Goal: Task Accomplishment & Management: Use online tool/utility

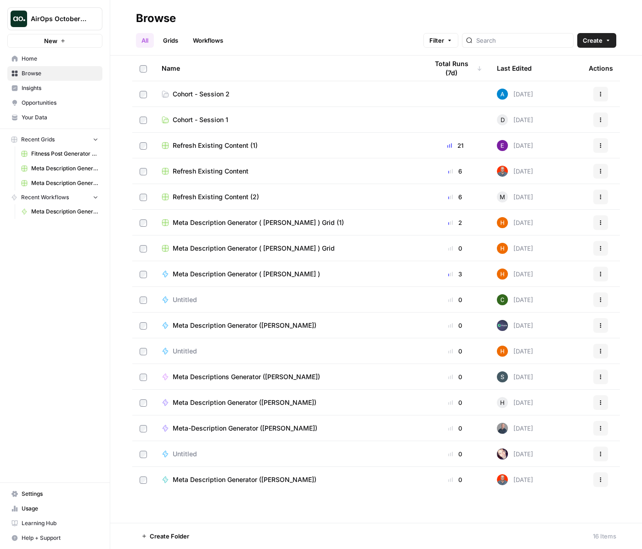
click at [211, 121] on span "Cohort - Session 1" at bounding box center [201, 119] width 56 height 9
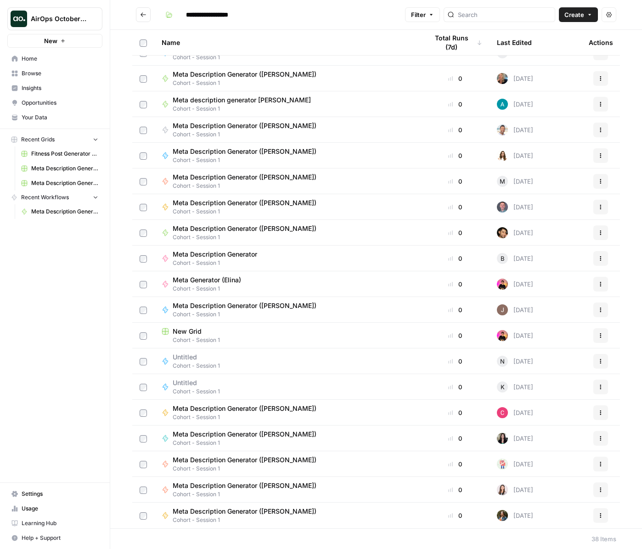
scroll to position [229, 0]
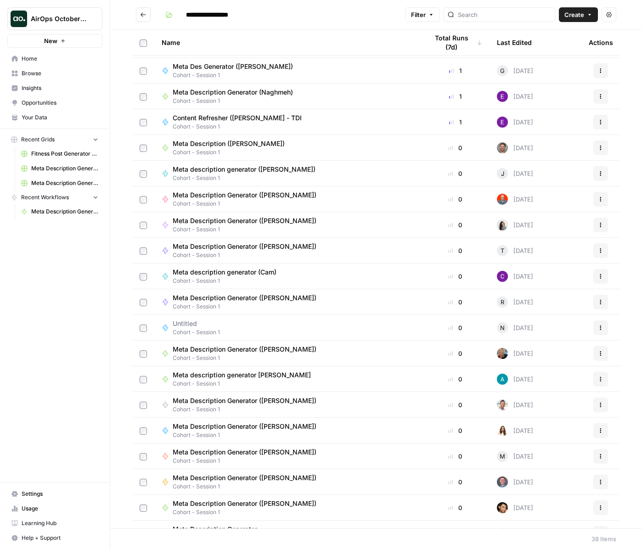
click at [242, 345] on span "Meta Description Generator ([PERSON_NAME])" at bounding box center [245, 349] width 144 height 9
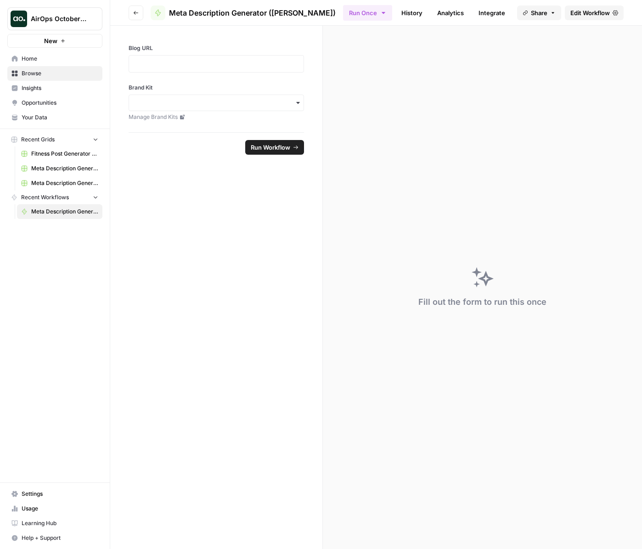
click at [268, 17] on span "Meta Description Generator ([PERSON_NAME])" at bounding box center [252, 12] width 167 height 11
click at [137, 12] on icon "button" at bounding box center [136, 13] width 5 height 4
click at [138, 11] on icon "button" at bounding box center [136, 13] width 6 height 6
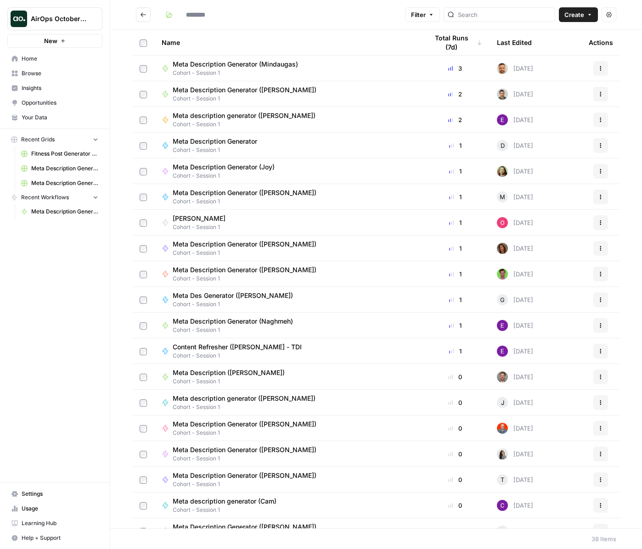
type input "**********"
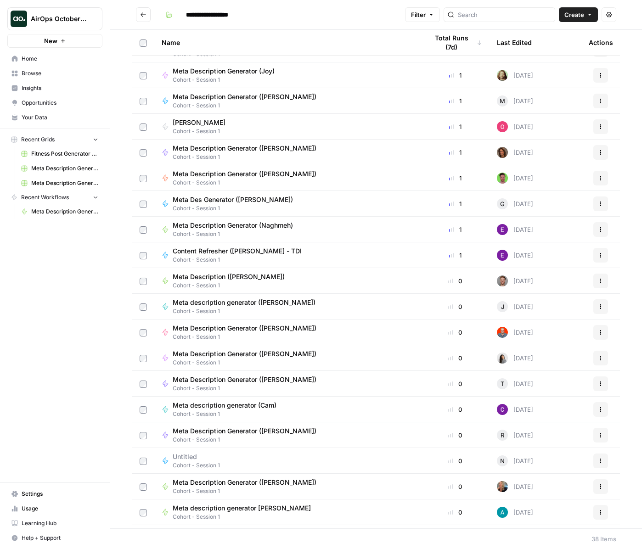
scroll to position [215, 0]
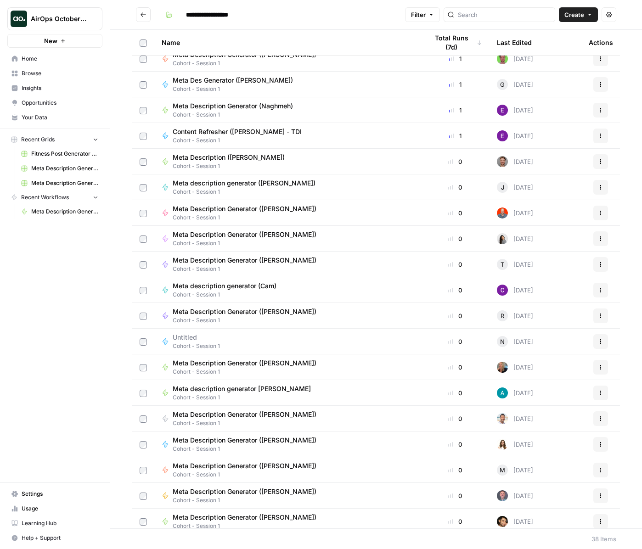
click at [240, 360] on span "Meta Description Generator ([PERSON_NAME])" at bounding box center [245, 362] width 144 height 9
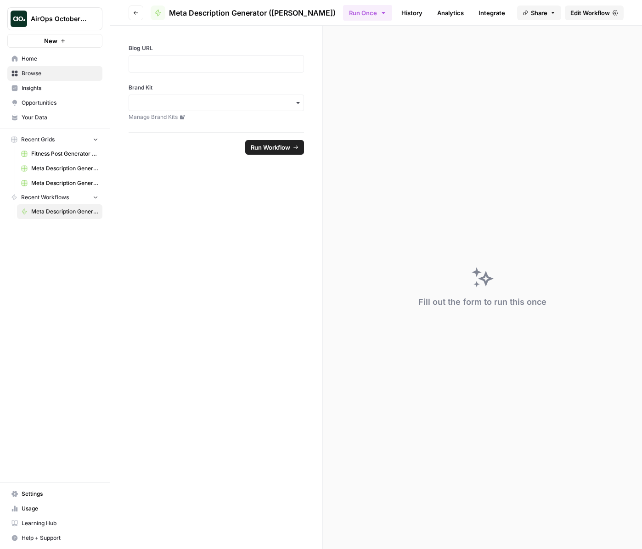
click at [589, 13] on span "Edit Workflow" at bounding box center [589, 12] width 39 height 9
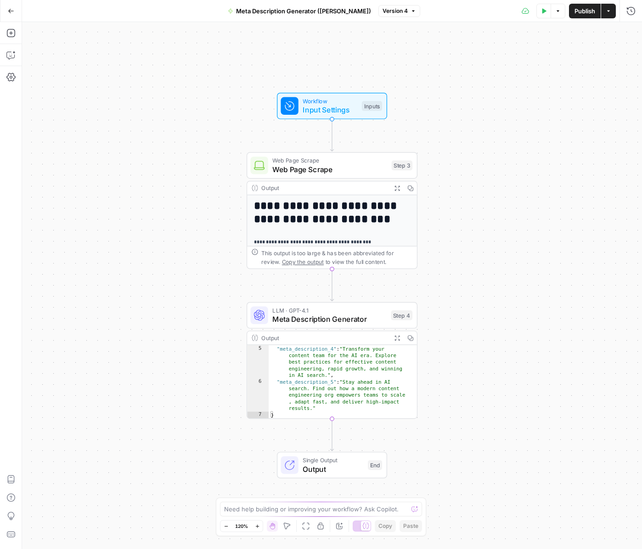
scroll to position [88, 0]
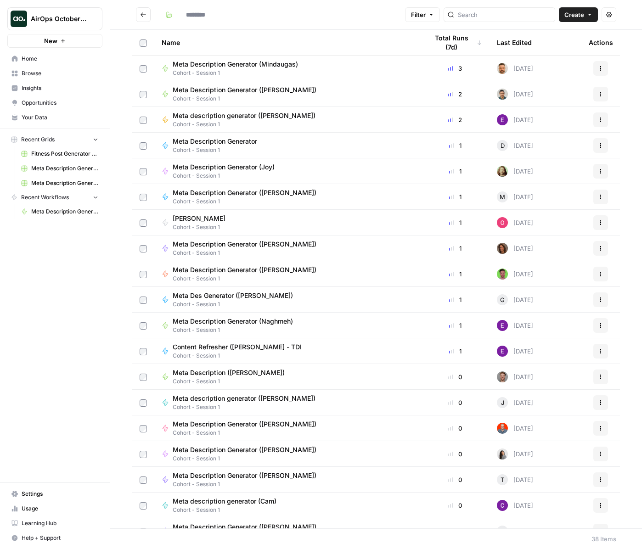
type input "**********"
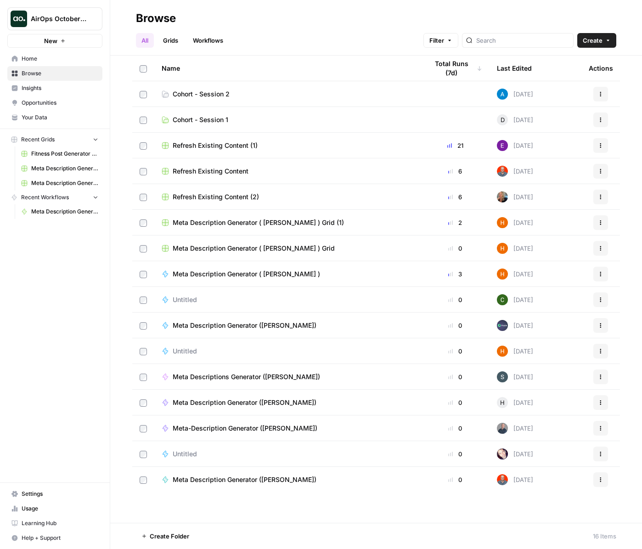
click at [209, 88] on td "Cohort - Session 2" at bounding box center [287, 93] width 266 height 25
click at [218, 94] on span "Cohort - Session 2" at bounding box center [201, 93] width 57 height 9
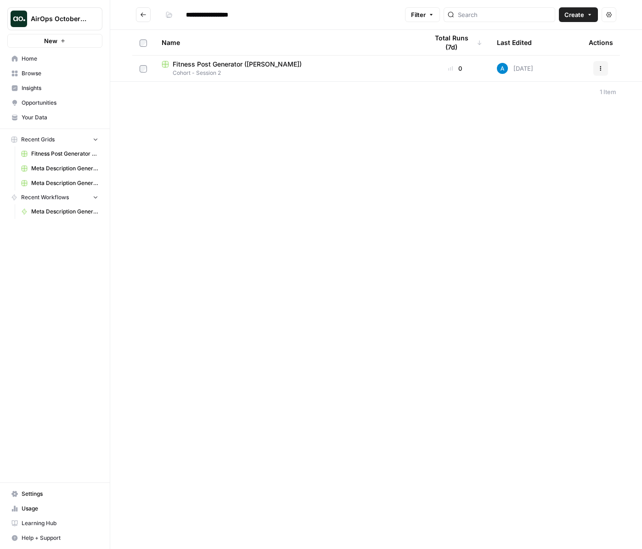
click at [224, 61] on span "Fitness Post Generator ([PERSON_NAME])" at bounding box center [237, 64] width 129 height 9
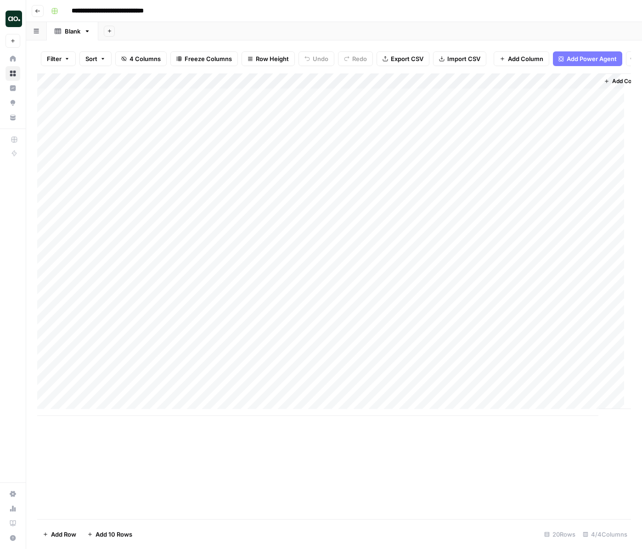
scroll to position [7, 0]
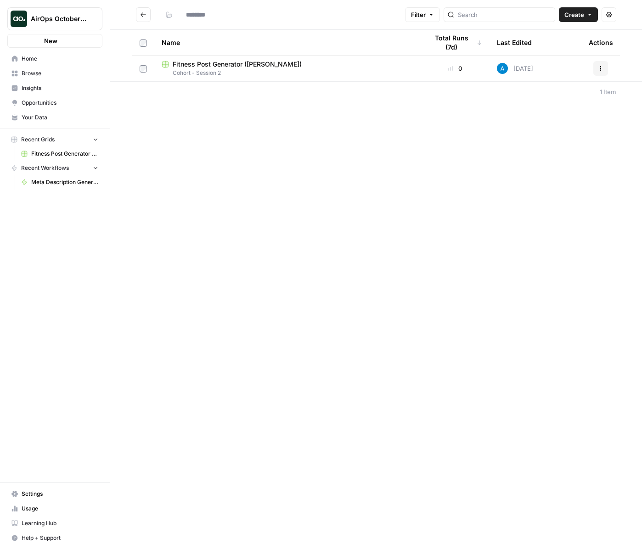
type input "**********"
click at [45, 114] on span "Your Data" at bounding box center [60, 117] width 77 height 8
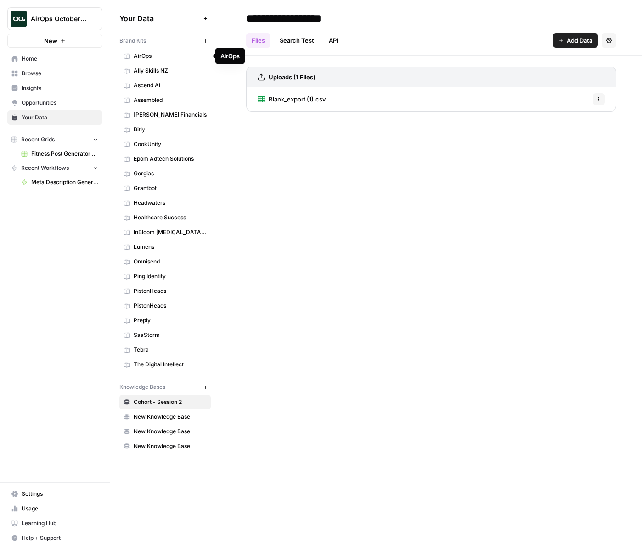
click at [150, 54] on span "AirOps" at bounding box center [170, 56] width 73 height 8
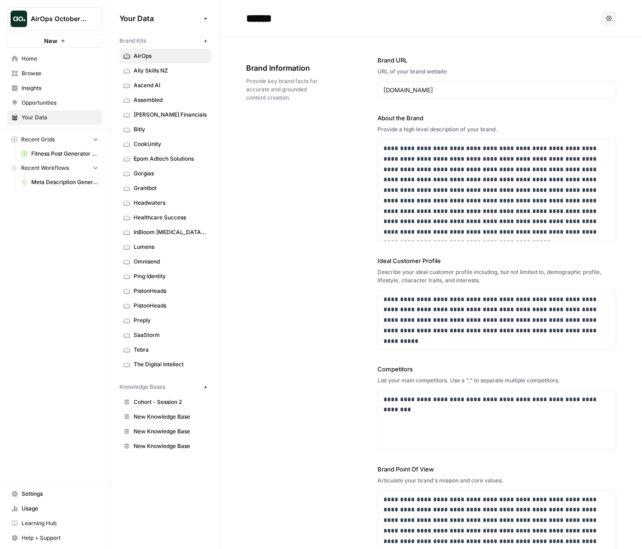
click at [48, 115] on span "Your Data" at bounding box center [60, 117] width 77 height 8
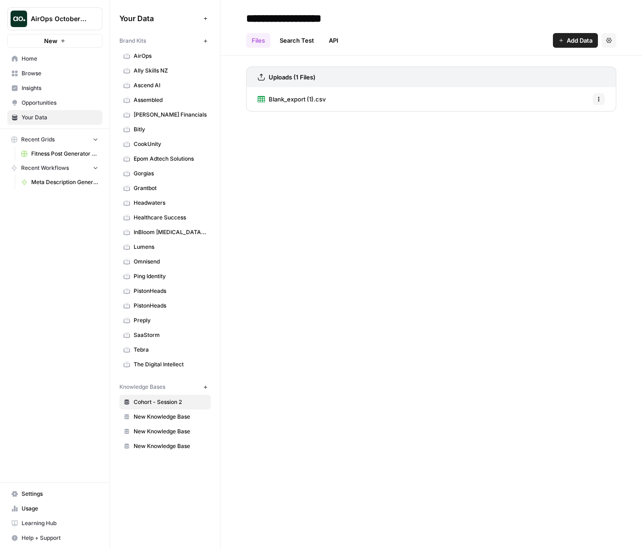
click at [209, 40] on button "New" at bounding box center [205, 40] width 11 height 11
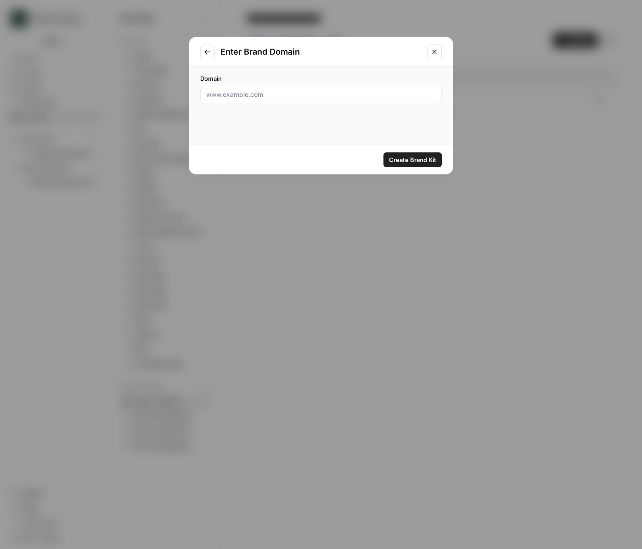
click at [349, 101] on div at bounding box center [320, 94] width 241 height 17
type input "knowify.com"
click at [419, 164] on button "Create Brand Kit" at bounding box center [412, 159] width 58 height 15
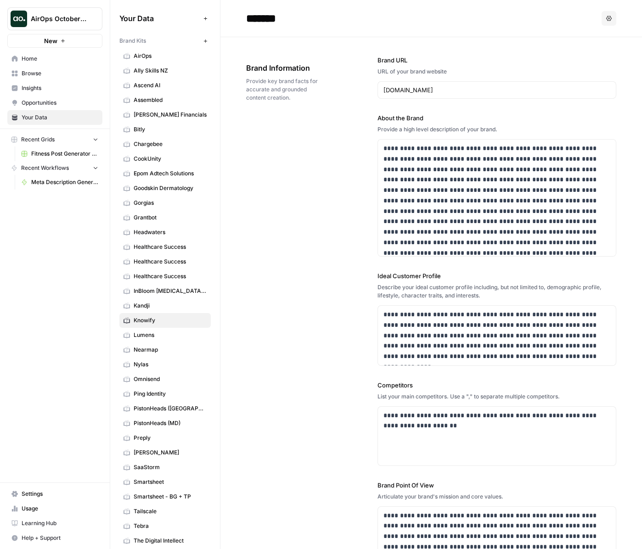
scroll to position [107, 0]
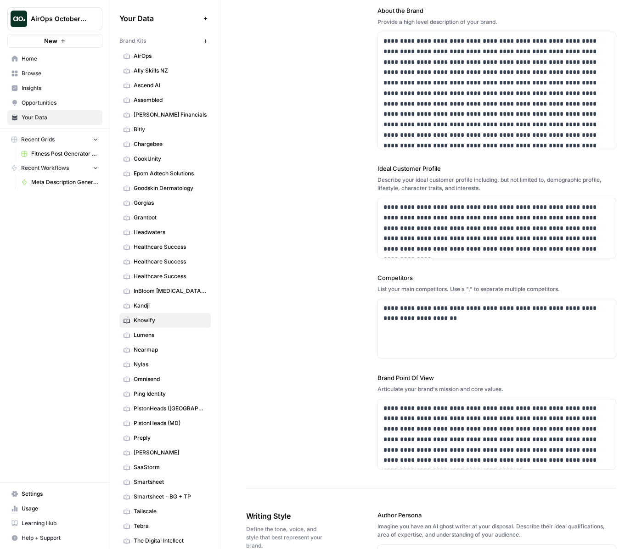
drag, startPoint x: 291, startPoint y: 447, endPoint x: 370, endPoint y: 428, distance: 81.5
click at [291, 446] on div "**********" at bounding box center [431, 209] width 370 height 559
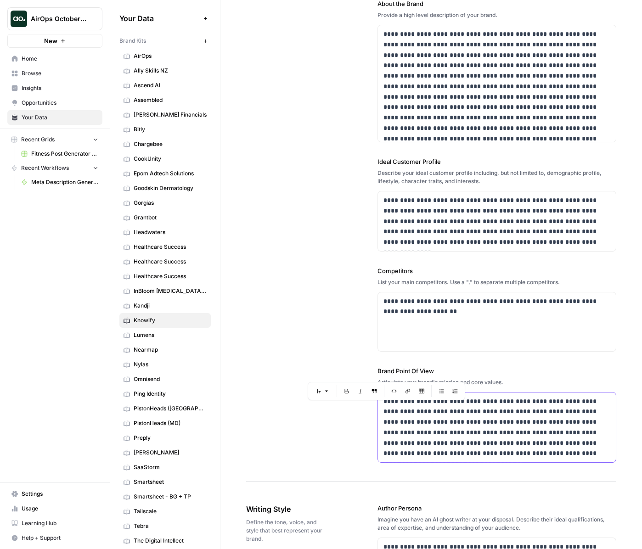
scroll to position [123, 0]
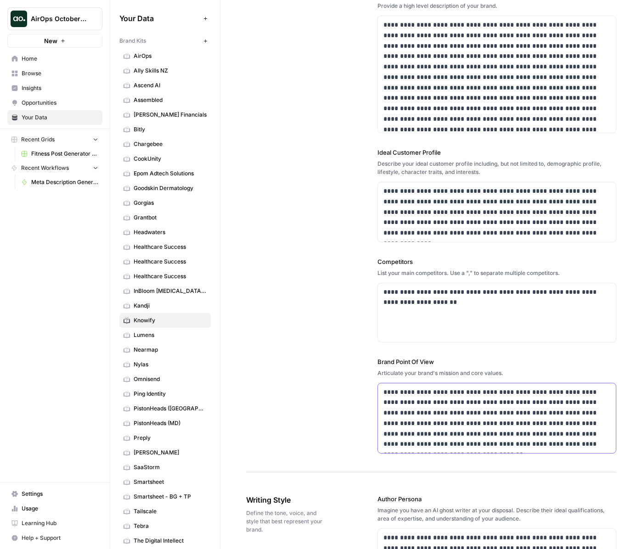
click at [609, 453] on div "**********" at bounding box center [496, 405] width 239 height 97
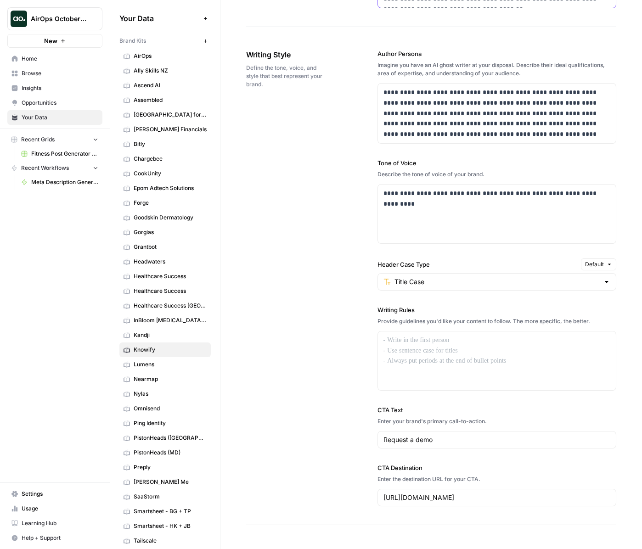
scroll to position [558, 0]
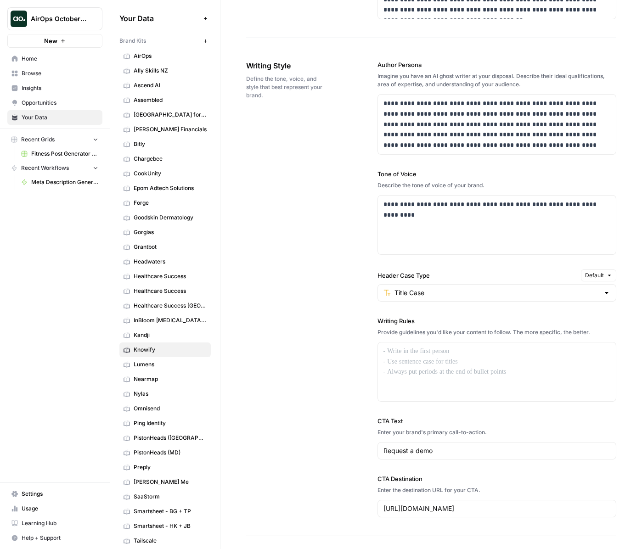
click at [30, 70] on span "Browse" at bounding box center [60, 73] width 77 height 8
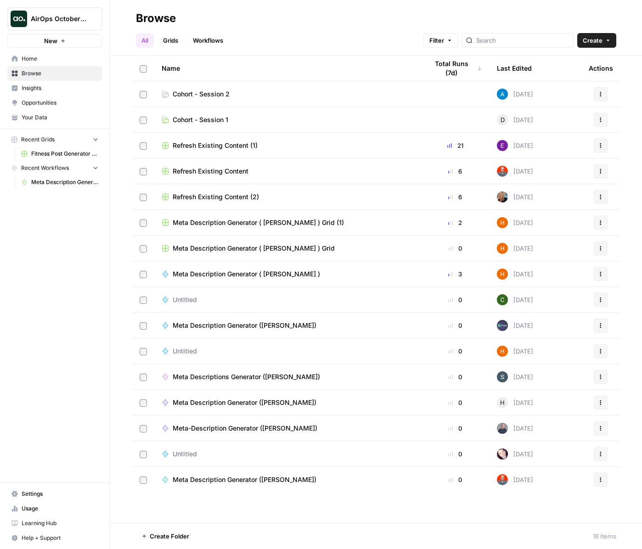
click at [241, 89] on link "Cohort - Session 2" at bounding box center [288, 93] width 252 height 9
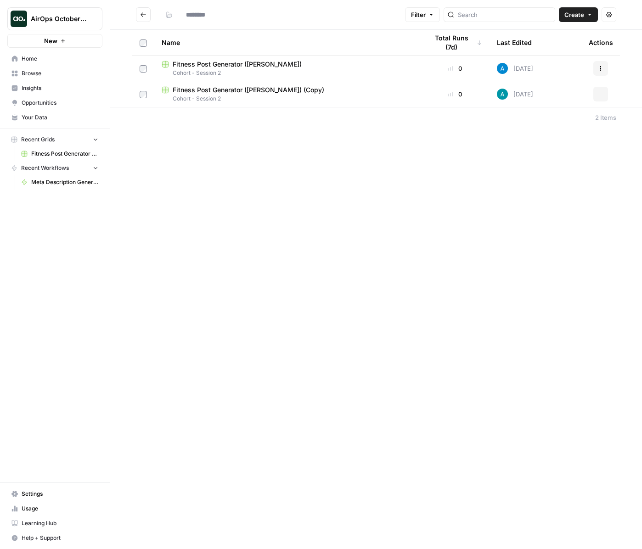
type input "**********"
click at [28, 115] on span "Your Data" at bounding box center [60, 117] width 77 height 8
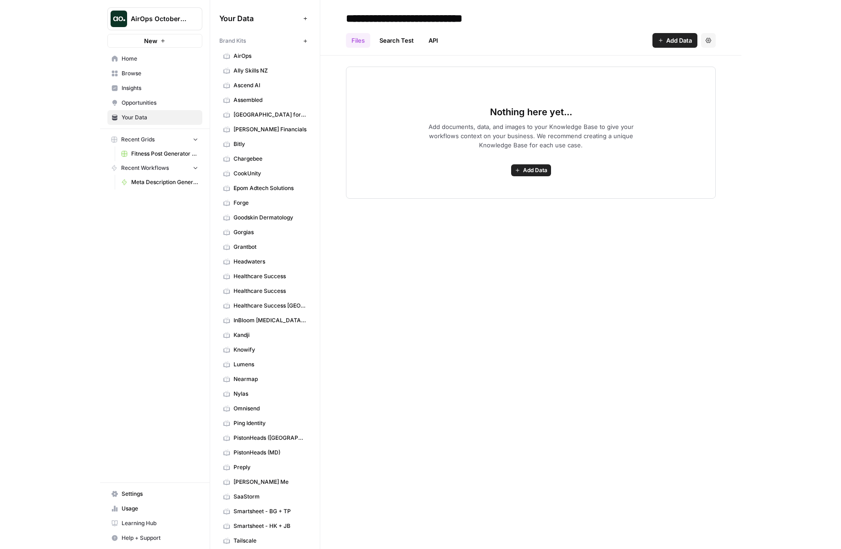
scroll to position [165, 0]
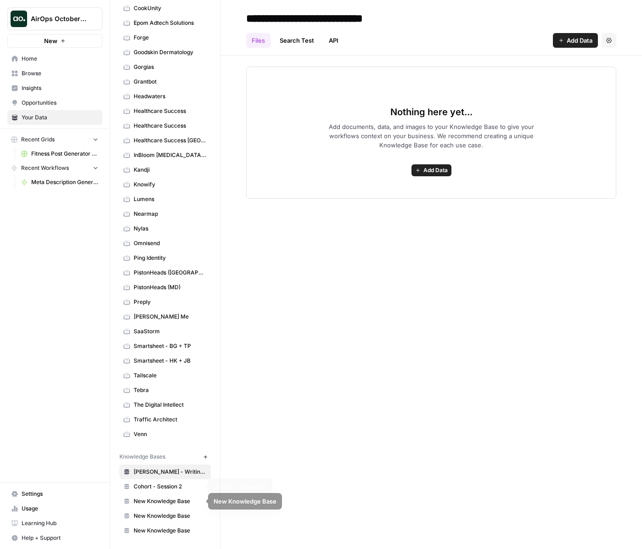
click at [170, 485] on span "Cohort - Session 2" at bounding box center [170, 486] width 73 height 8
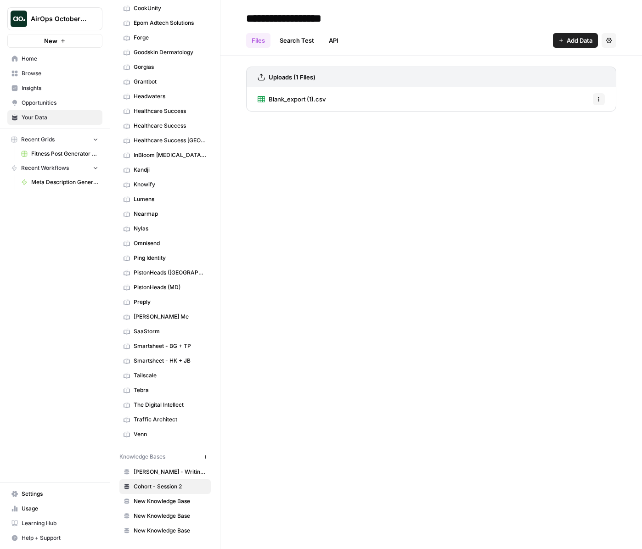
click at [299, 100] on span "Blank_export (1).csv" at bounding box center [296, 99] width 57 height 9
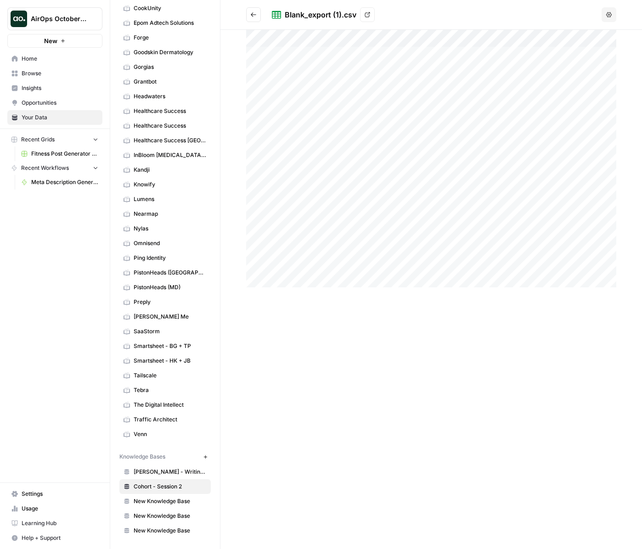
click at [364, 13] on icon at bounding box center [367, 15] width 6 height 6
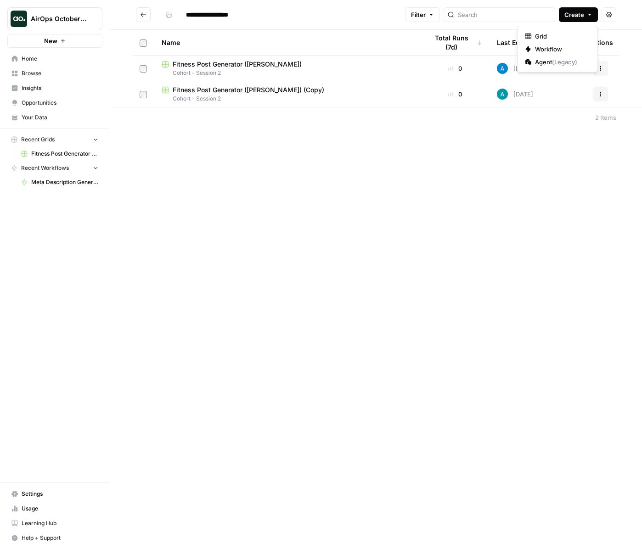
click at [572, 17] on span "Create" at bounding box center [574, 14] width 20 height 9
click at [533, 35] on div "Grid" at bounding box center [557, 36] width 65 height 9
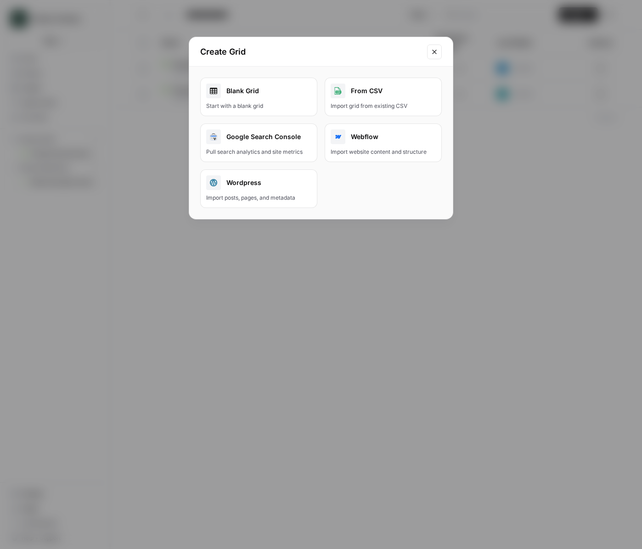
click at [268, 104] on div "Start with a blank grid" at bounding box center [258, 106] width 105 height 8
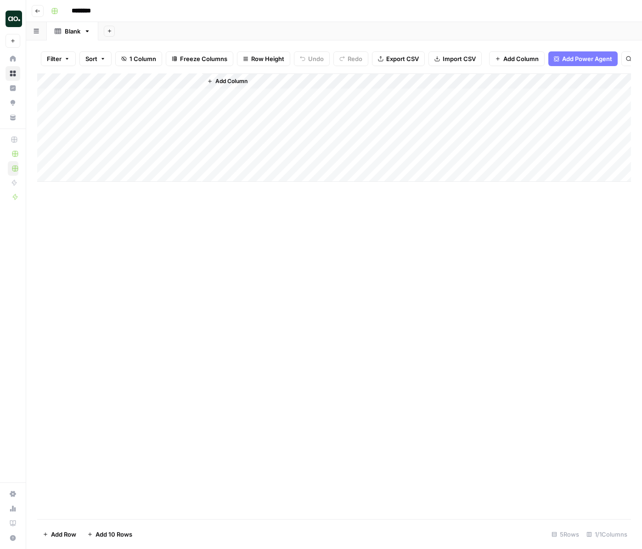
click at [454, 61] on span "Import CSV" at bounding box center [458, 58] width 33 height 9
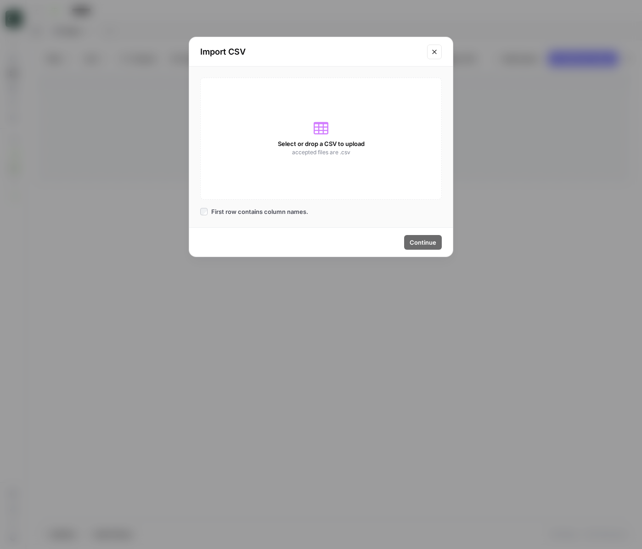
click at [366, 168] on div "Select or drop a CSV to upload accepted files are .csv" at bounding box center [320, 139] width 241 height 122
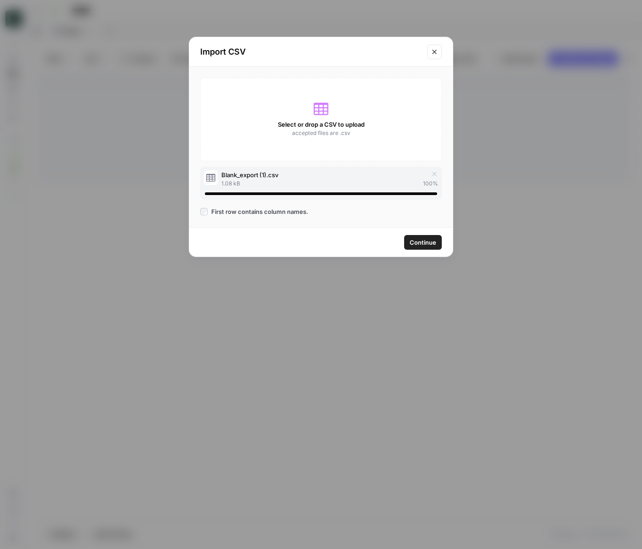
click at [418, 245] on span "Continue" at bounding box center [422, 242] width 27 height 9
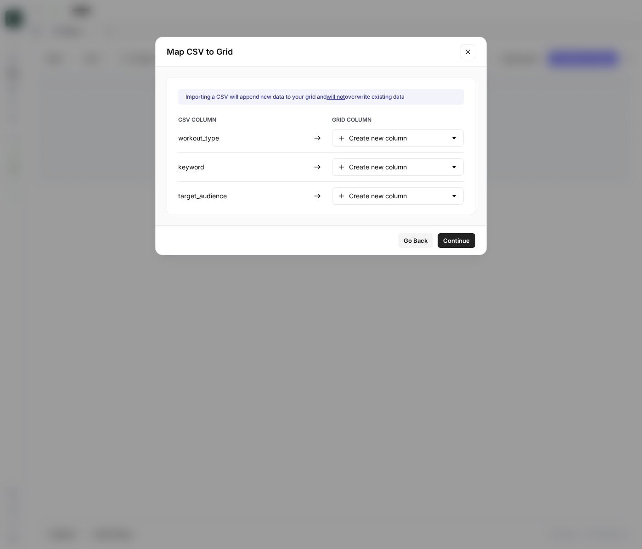
click at [445, 232] on div "Go Back Continue" at bounding box center [321, 240] width 330 height 29
click at [445, 242] on span "Continue" at bounding box center [456, 240] width 27 height 9
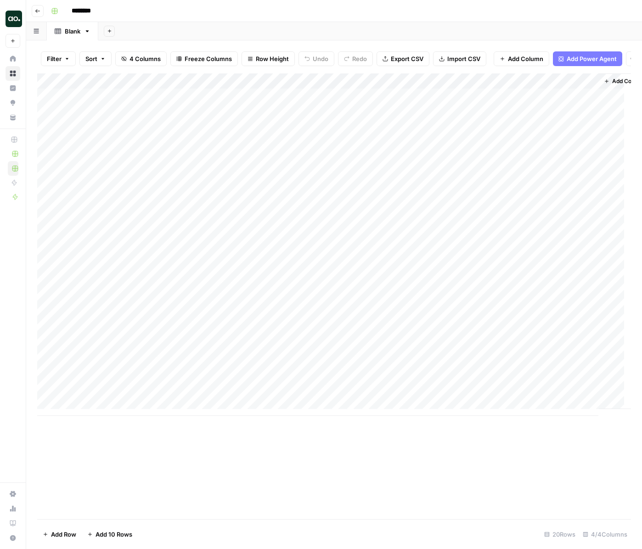
click at [159, 143] on div "Add Column" at bounding box center [333, 244] width 593 height 342
click at [67, 104] on div "Add Column" at bounding box center [333, 244] width 593 height 342
click at [50, 103] on div "Add Column" at bounding box center [333, 244] width 593 height 342
click at [50, 115] on div "Add Column" at bounding box center [333, 244] width 593 height 342
click at [47, 121] on div "Add Column" at bounding box center [333, 244] width 593 height 342
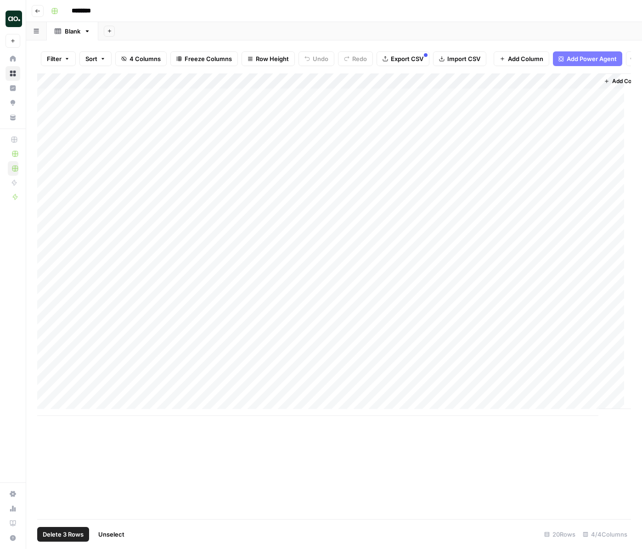
click at [48, 134] on div "Add Column" at bounding box center [333, 244] width 593 height 342
click at [49, 152] on div "Add Column" at bounding box center [333, 244] width 593 height 342
click at [51, 164] on div "Add Column" at bounding box center [333, 244] width 593 height 342
click at [65, 534] on span "Delete 5 Rows" at bounding box center [63, 534] width 41 height 9
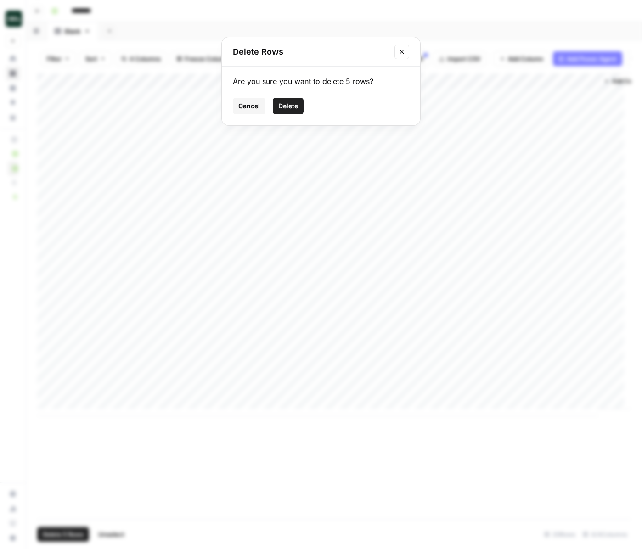
click at [283, 112] on button "Delete" at bounding box center [288, 106] width 31 height 17
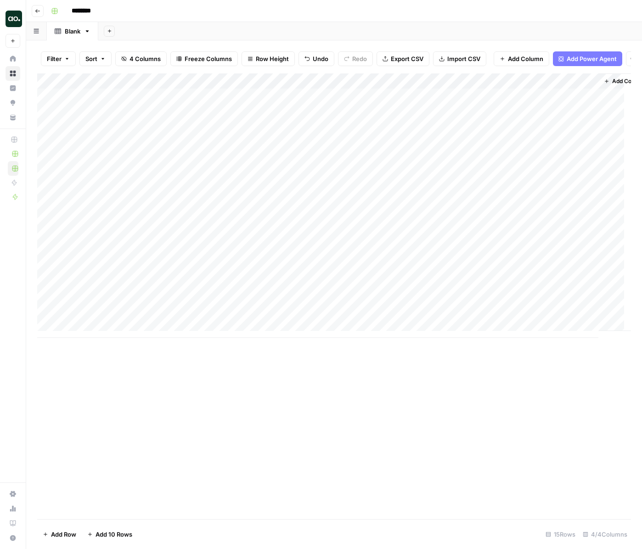
click at [196, 90] on div "Add Column" at bounding box center [333, 205] width 593 height 264
click at [105, 214] on span "Remove Column" at bounding box center [127, 211] width 80 height 9
click at [290, 91] on span "Delete" at bounding box center [288, 94] width 20 height 9
click at [475, 84] on icon "button" at bounding box center [474, 81] width 6 height 6
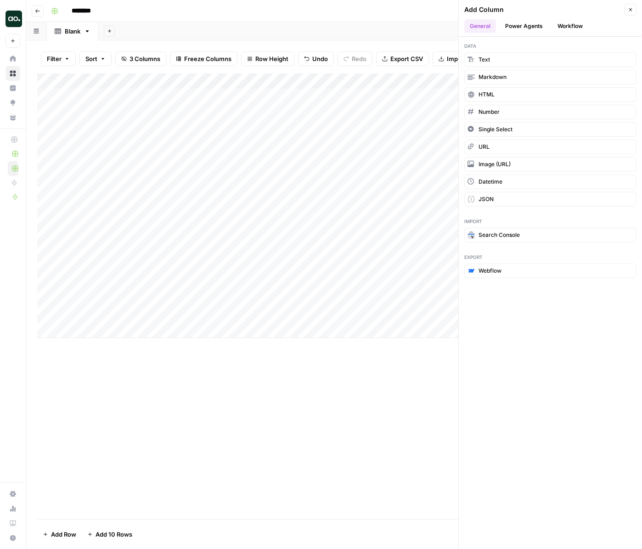
click at [573, 23] on button "Workflow" at bounding box center [570, 26] width 36 height 14
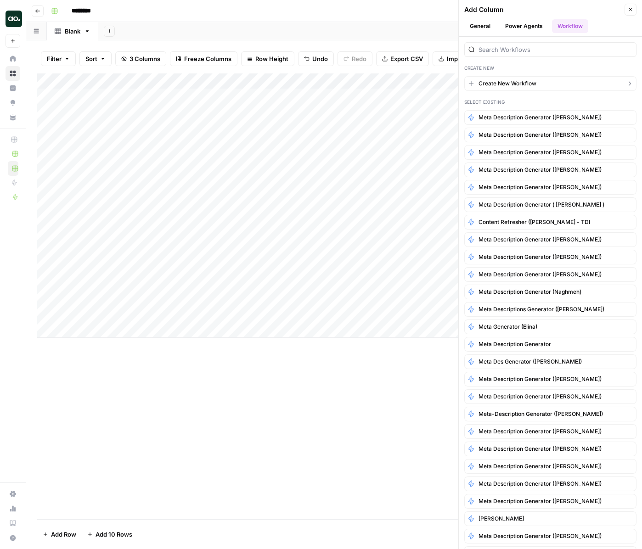
click at [498, 79] on span "Create New Workflow" at bounding box center [507, 83] width 58 height 8
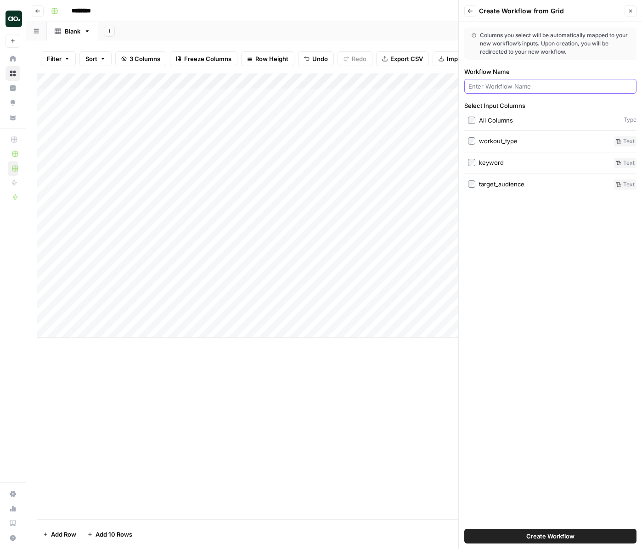
click at [523, 87] on input "Workflow Name" at bounding box center [550, 86] width 164 height 9
type input "Fitness post generator"
click at [478, 122] on label "All Columns" at bounding box center [544, 120] width 152 height 9
click at [522, 540] on button "Create Workflow" at bounding box center [550, 536] width 172 height 15
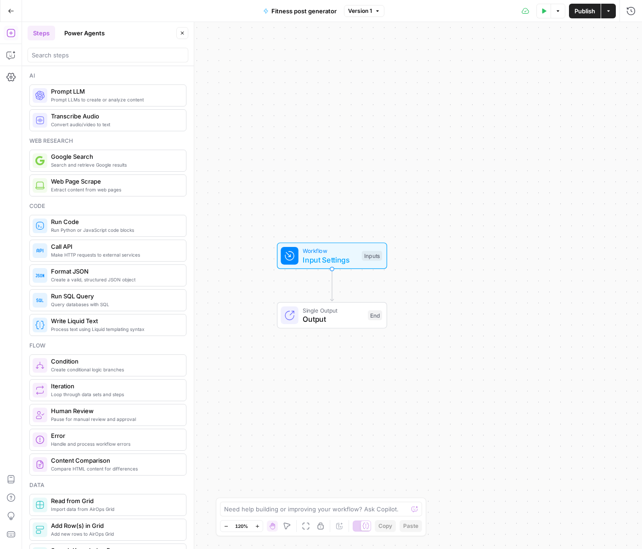
click at [335, 313] on span "Output" at bounding box center [332, 318] width 61 height 11
click at [549, 87] on span "Switch to Multiple Outputs" at bounding box center [554, 84] width 76 height 9
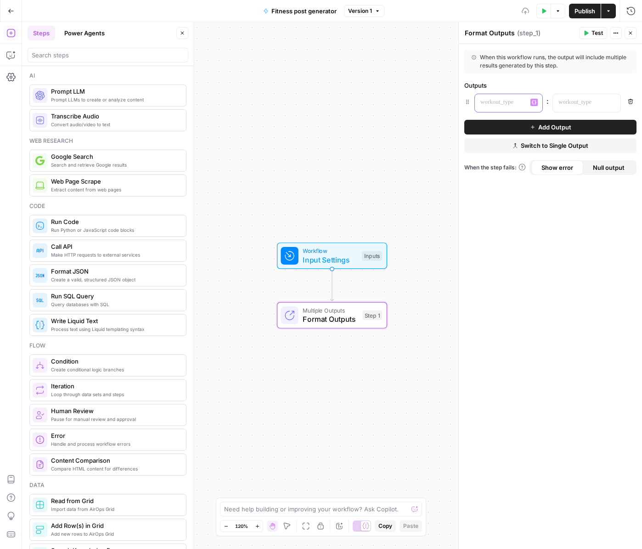
click at [520, 101] on p at bounding box center [501, 102] width 42 height 9
click at [539, 149] on span "Switch to Single Output" at bounding box center [553, 145] width 67 height 9
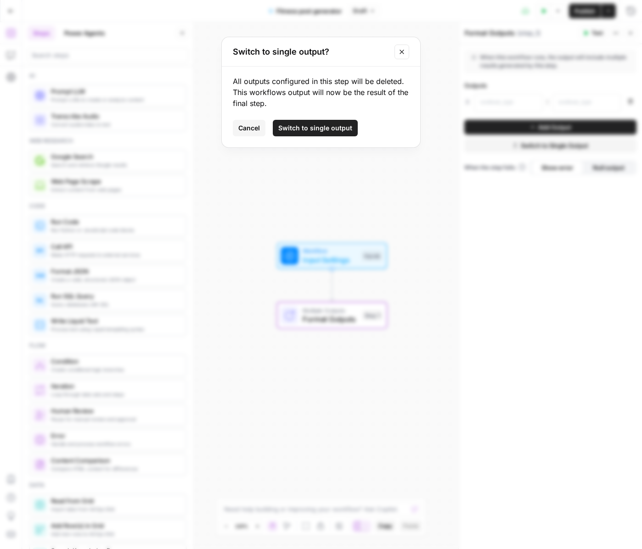
click at [320, 130] on span "Switch to single output" at bounding box center [315, 127] width 74 height 9
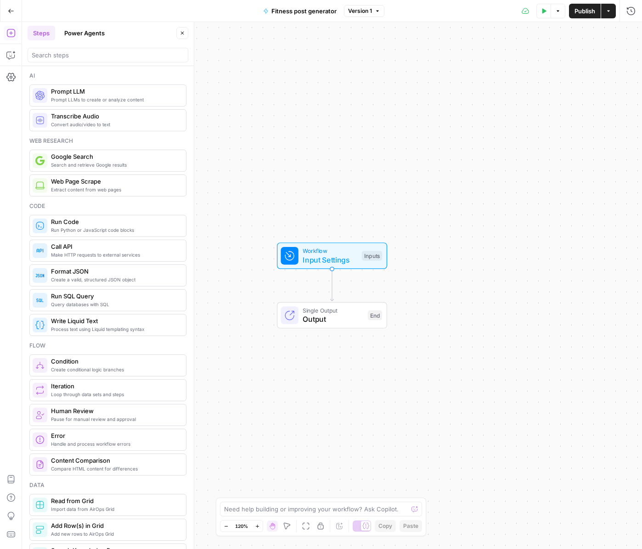
click at [325, 252] on span "Workflow" at bounding box center [329, 250] width 55 height 9
click at [540, 177] on span "Add Field" at bounding box center [538, 176] width 27 height 9
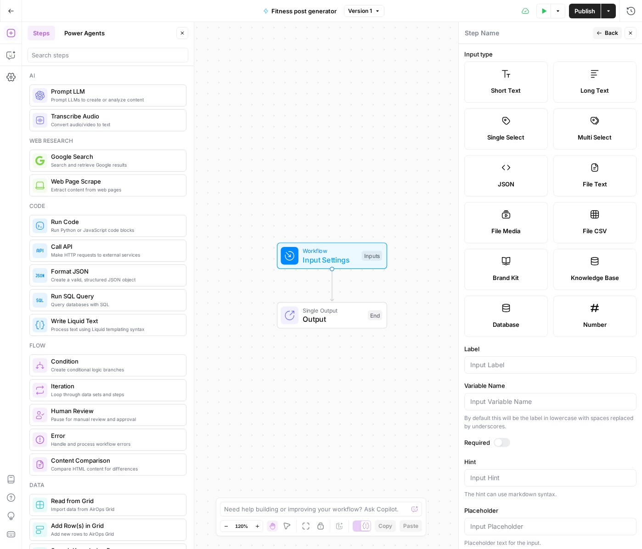
click at [507, 273] on span "Brand Kit" at bounding box center [505, 277] width 26 height 9
type input "Brand Kit"
type input "brand_kit"
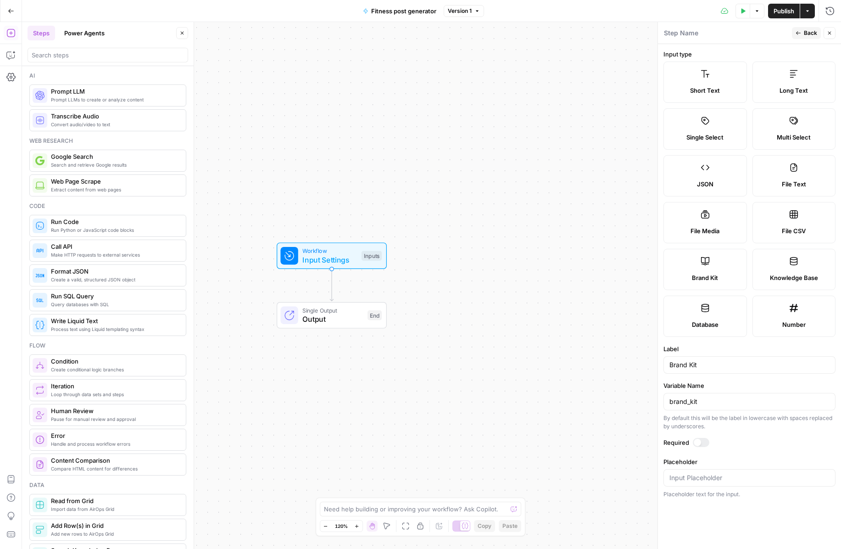
click at [641, 445] on div at bounding box center [701, 442] width 17 height 9
click at [641, 475] on input "Placeholder" at bounding box center [750, 477] width 160 height 9
click at [641, 518] on form "Input type Short Text Long Text Single Select Multi Select JSON File Text File …" at bounding box center [749, 296] width 183 height 505
click at [641, 30] on icon "button" at bounding box center [799, 33] width 6 height 6
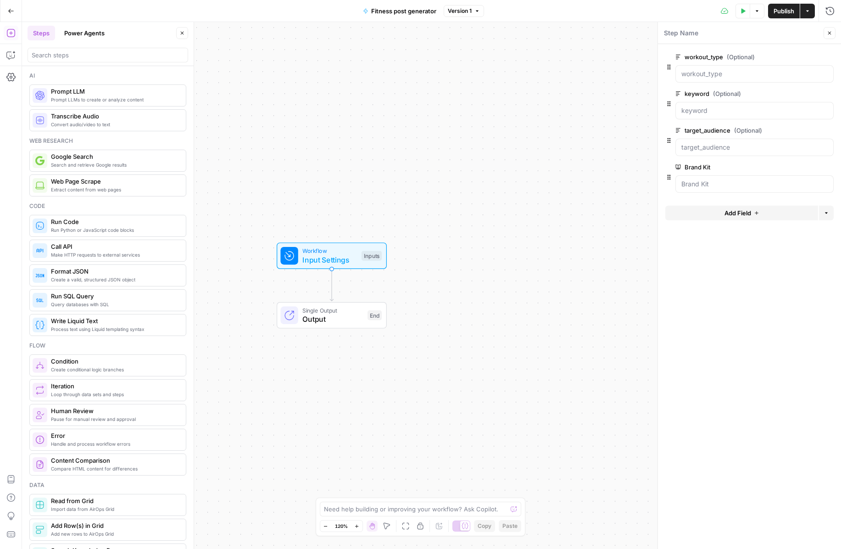
click at [641, 32] on icon "button" at bounding box center [830, 33] width 6 height 6
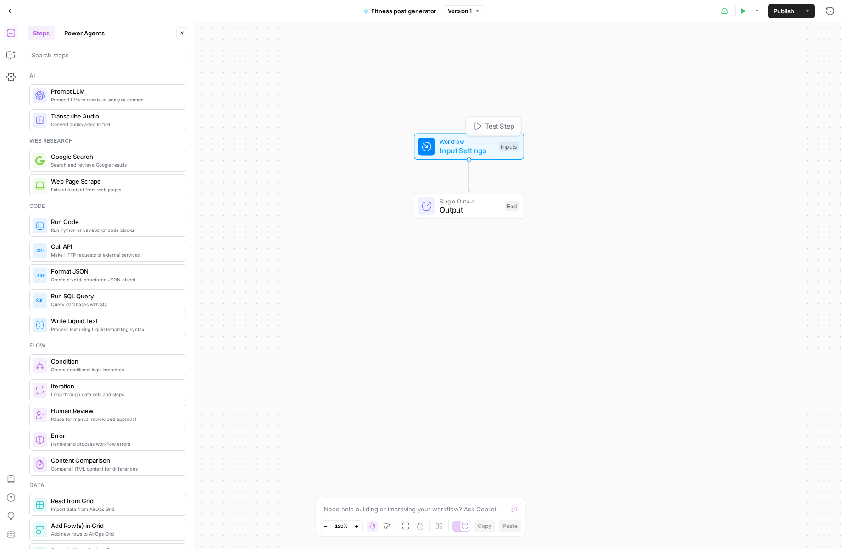
drag, startPoint x: 337, startPoint y: 259, endPoint x: 475, endPoint y: 151, distance: 175.1
click at [475, 150] on span "Input Settings" at bounding box center [467, 150] width 55 height 11
click at [97, 98] on span "Prompt LLMs to create or analyze content" at bounding box center [115, 99] width 128 height 7
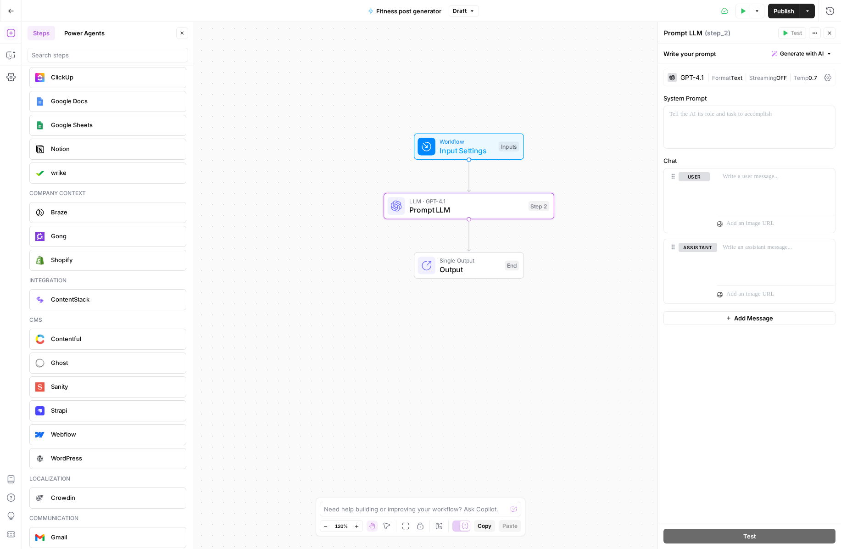
scroll to position [1900, 0]
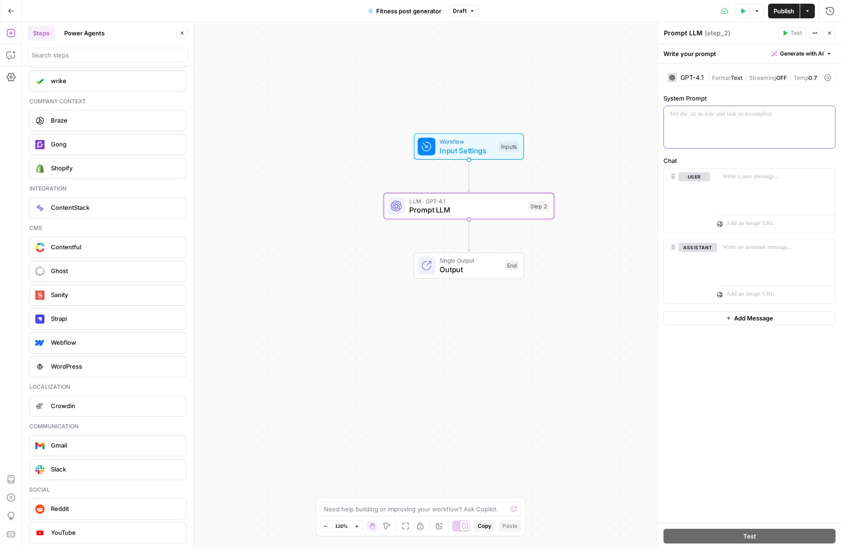
click at [641, 131] on div at bounding box center [749, 127] width 171 height 42
click at [641, 54] on span "Generate with AI" at bounding box center [802, 54] width 44 height 8
click at [641, 51] on span "Generate with AI" at bounding box center [802, 54] width 44 height 8
click at [641, 54] on icon "button" at bounding box center [830, 54] width 6 height 6
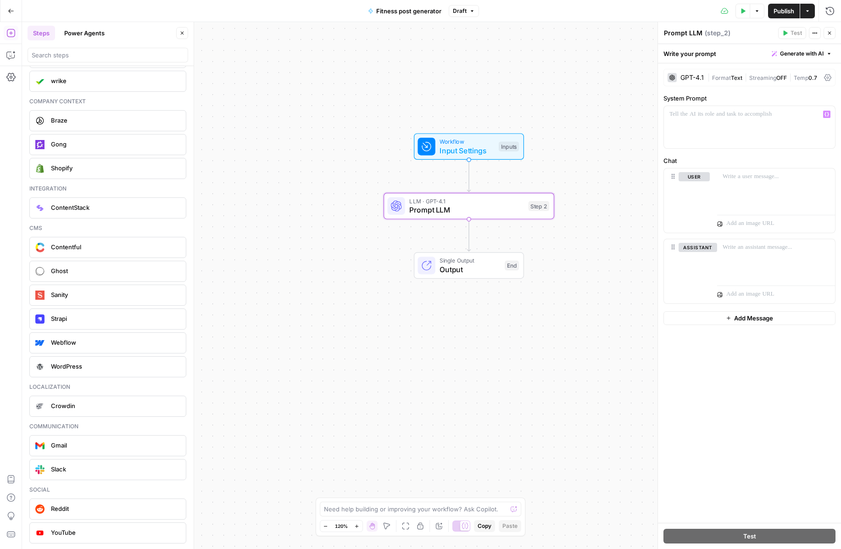
click at [641, 51] on span "Generate with AI" at bounding box center [802, 54] width 44 height 8
click at [641, 80] on div "Use AI to build your prompt" at bounding box center [791, 82] width 71 height 8
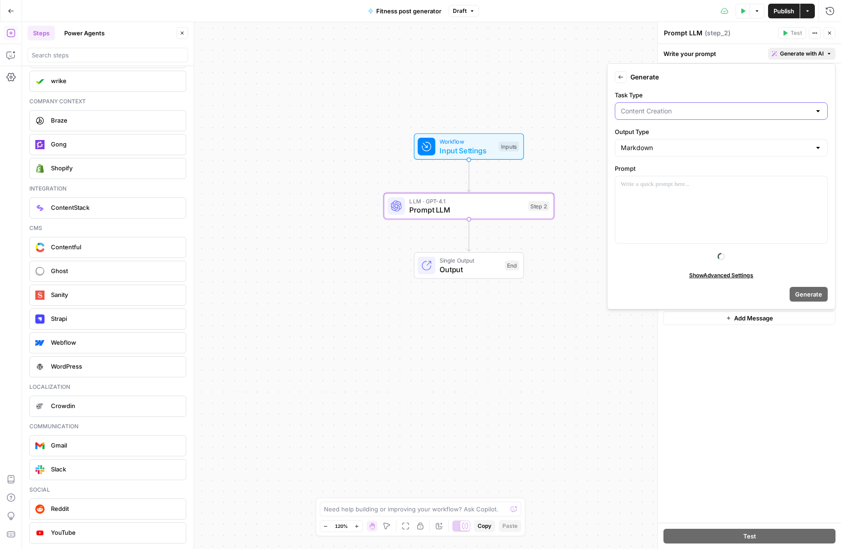
click at [641, 110] on input "Task Type" at bounding box center [716, 110] width 190 height 9
click at [641, 86] on form "Back Generate Task Type Output Type Markdown Prompt Show Advanced Settings Gene…" at bounding box center [721, 186] width 220 height 238
click at [641, 149] on input "Output Type" at bounding box center [716, 147] width 190 height 9
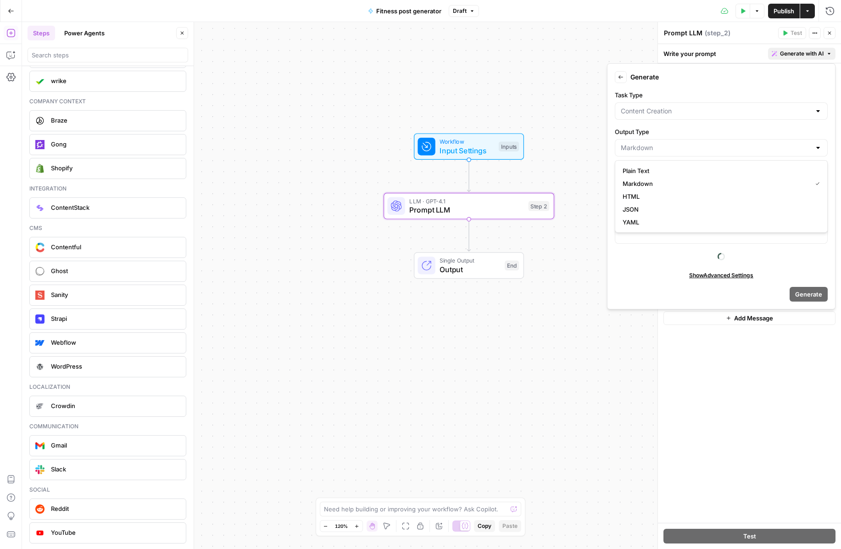
drag, startPoint x: 662, startPoint y: 178, endPoint x: 714, endPoint y: 89, distance: 102.3
click at [641, 548] on div "Back Generate Task Type Output Type Prompt Show Advanced Settings Generate Plai…" at bounding box center [420, 549] width 841 height 0
click at [632, 173] on span "Plain Text" at bounding box center [720, 170] width 194 height 9
type input "Plain Text"
click at [641, 204] on div at bounding box center [721, 209] width 212 height 67
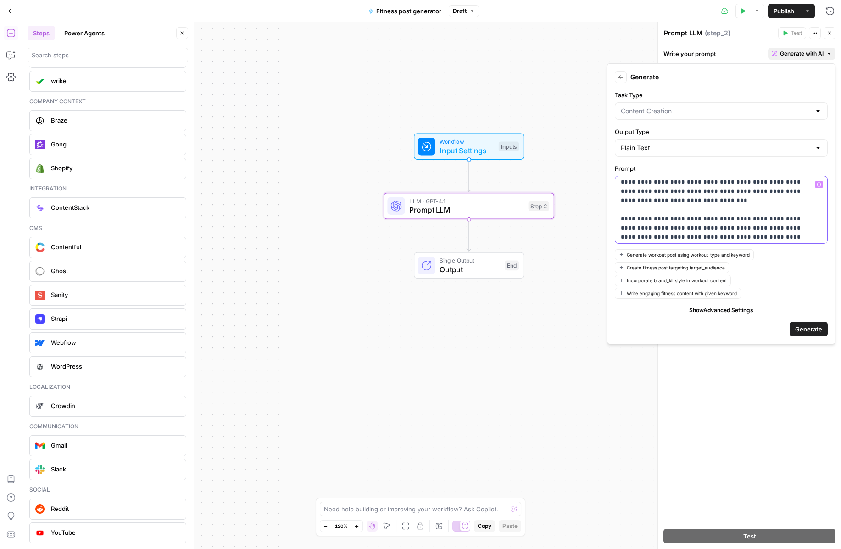
scroll to position [21, 0]
click at [641, 329] on span "Generate" at bounding box center [808, 328] width 27 height 9
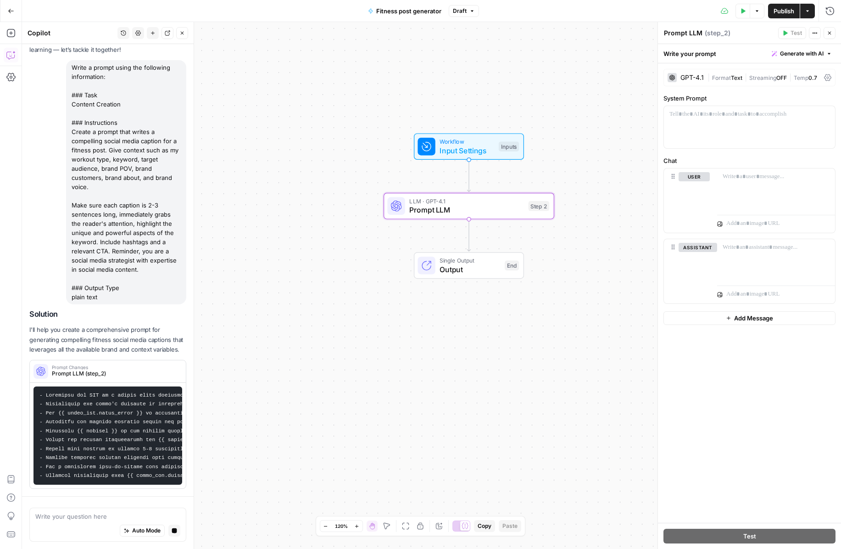
scroll to position [0, 0]
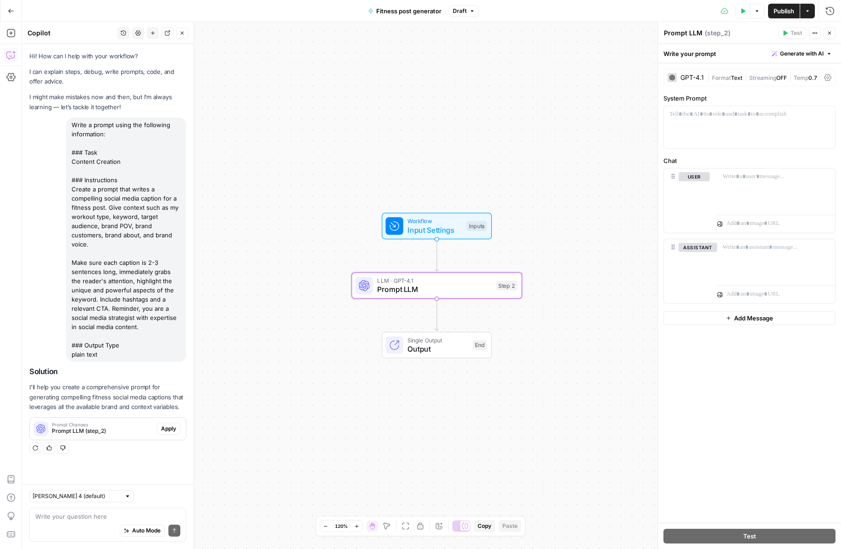
click at [117, 437] on div "Prompt Changes Prompt LLM (step_2)" at bounding box center [93, 429] width 127 height 22
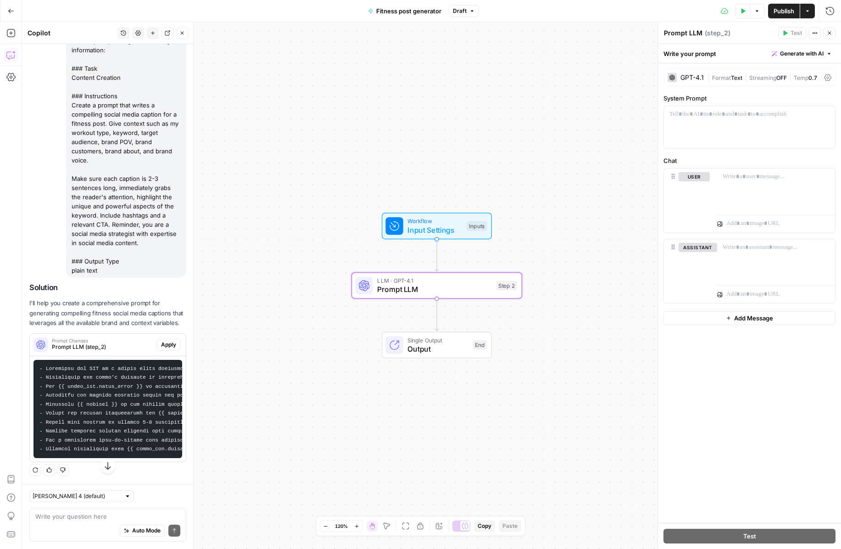
scroll to position [101, 0]
click at [165, 341] on span "Apply" at bounding box center [168, 345] width 15 height 8
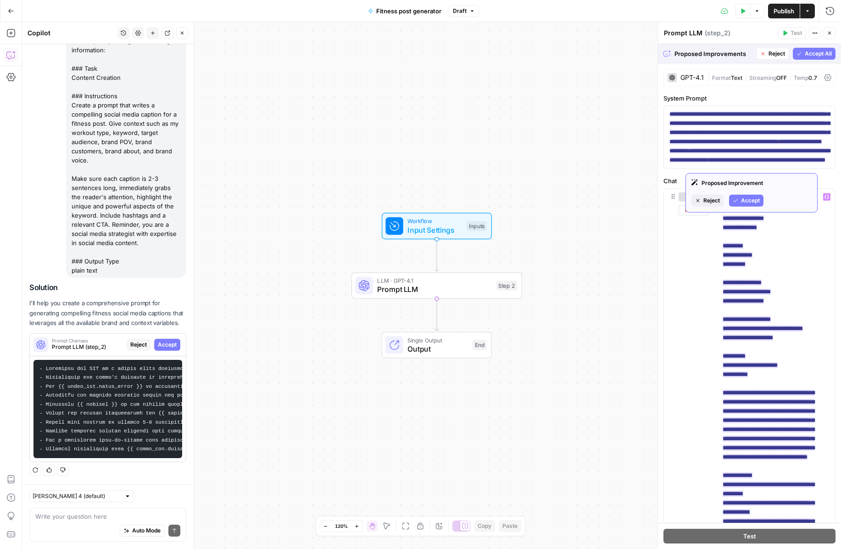
scroll to position [0, 0]
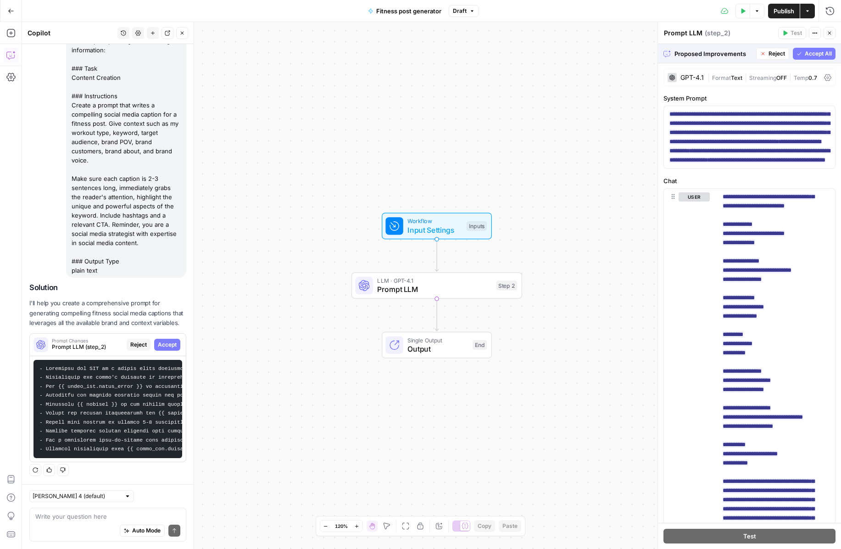
click at [641, 50] on span "Accept All" at bounding box center [818, 54] width 27 height 8
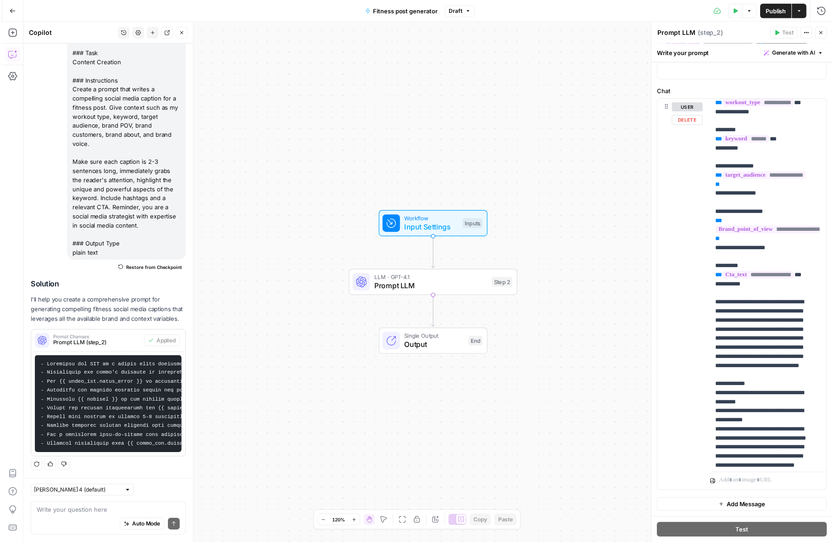
scroll to position [365, 0]
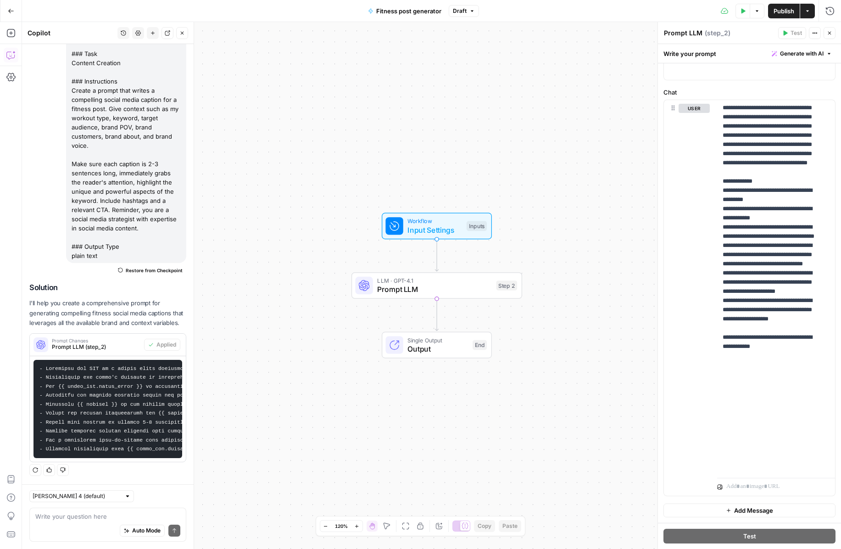
click at [641, 11] on span "Publish" at bounding box center [784, 10] width 21 height 9
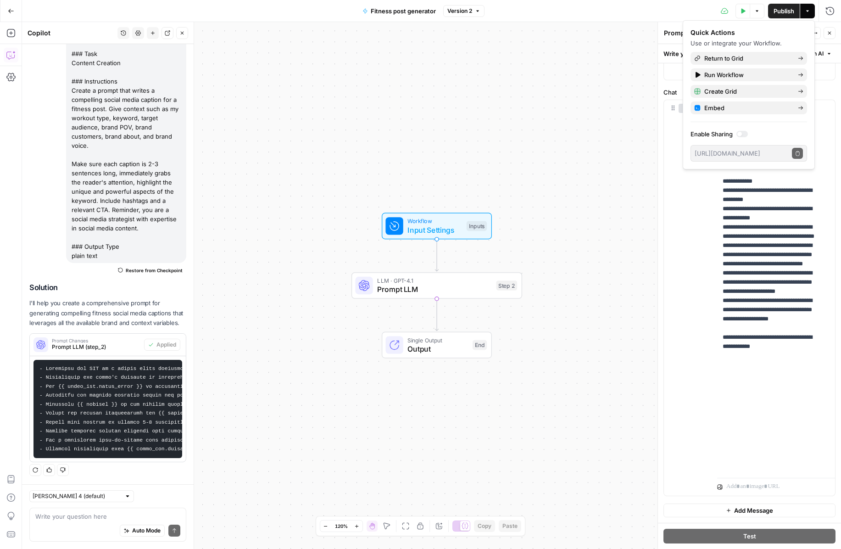
click at [641, 12] on div "Test Data Options Publish Actions Run History" at bounding box center [663, 11] width 357 height 22
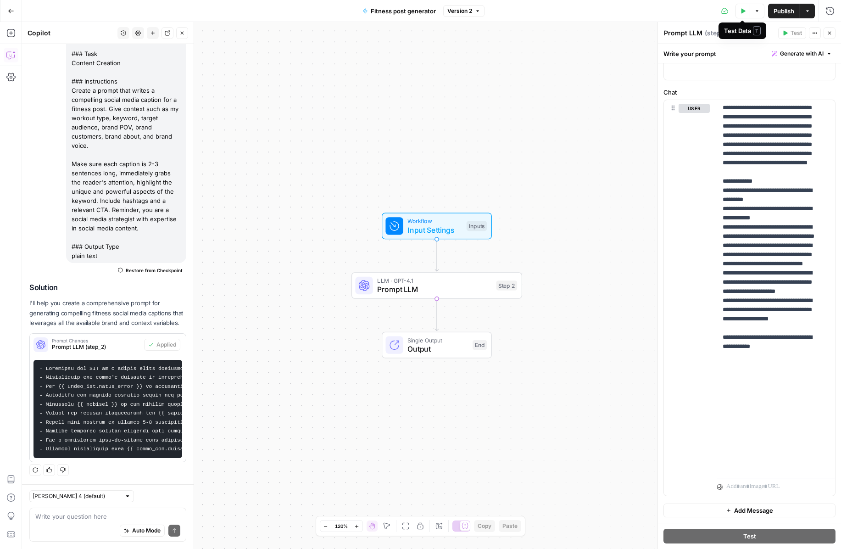
click at [641, 13] on button "Test Data" at bounding box center [743, 11] width 15 height 15
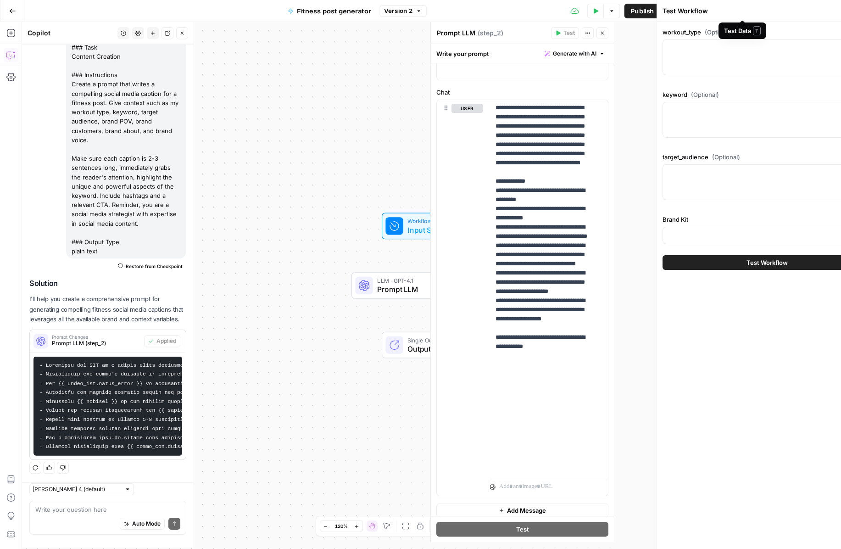
scroll to position [115, 0]
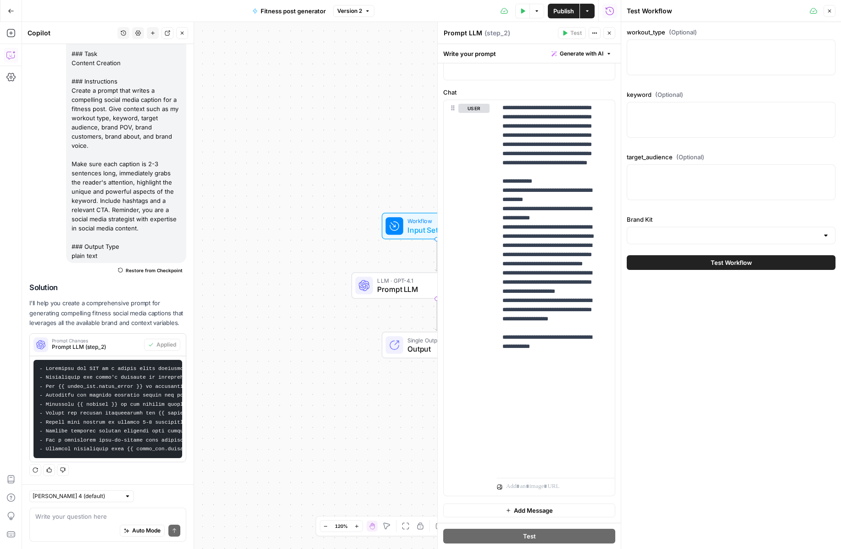
click at [641, 59] on div at bounding box center [731, 57] width 209 height 36
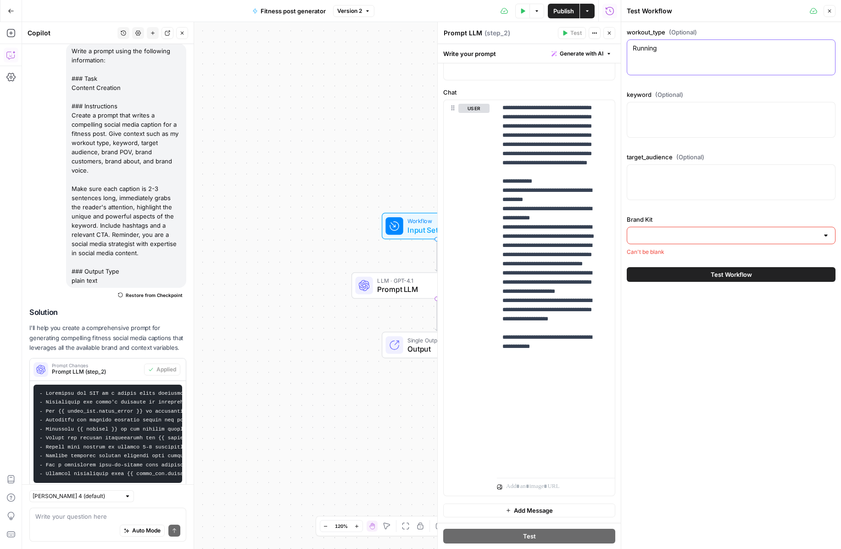
type textarea "Running"
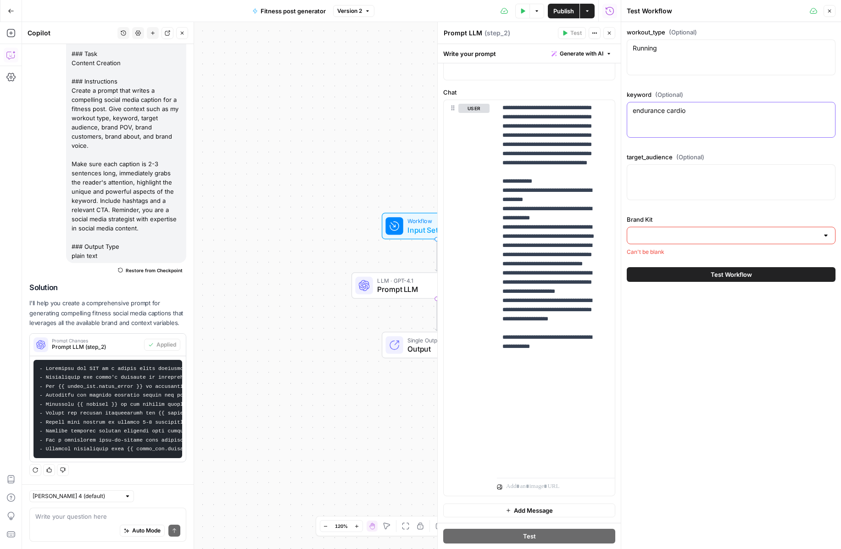
type textarea "endurance cardio"
type textarea "marathon runners, fitness enthusiasts"
click at [641, 239] on input "Brand Kit" at bounding box center [726, 235] width 186 height 9
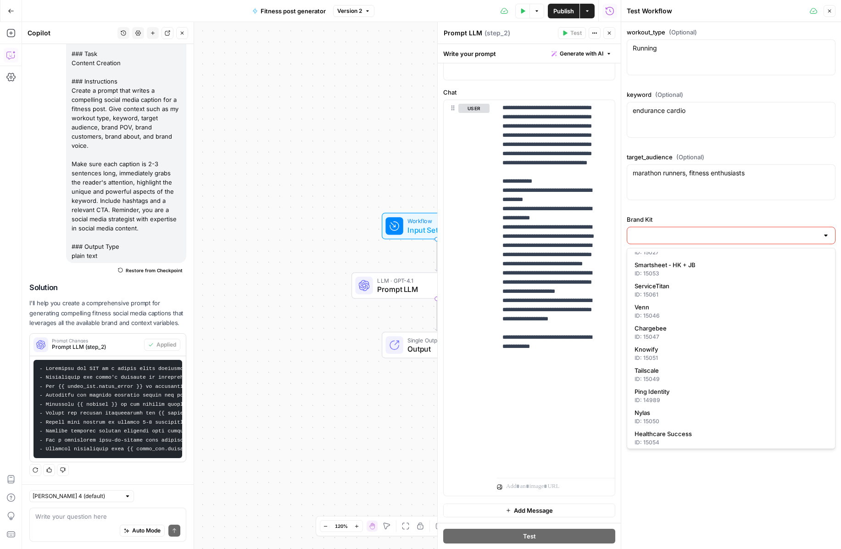
scroll to position [503, 0]
click at [641, 239] on input "Brand Kit" at bounding box center [726, 235] width 186 height 9
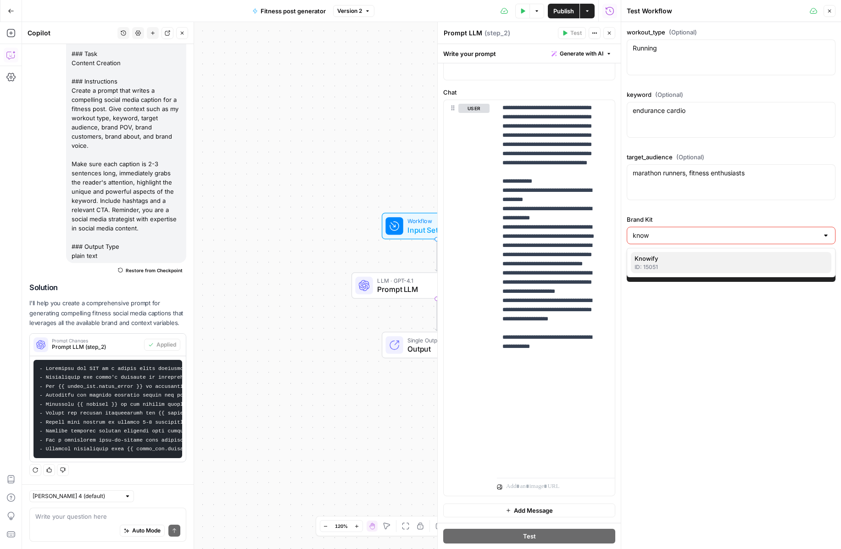
click at [641, 264] on div "ID: 15051" at bounding box center [731, 267] width 193 height 8
type input "Knowify"
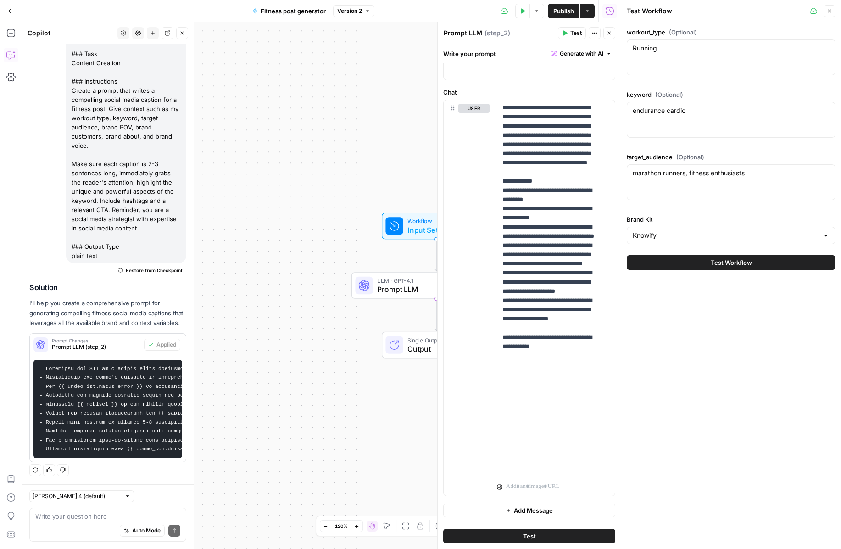
click at [641, 11] on icon "button" at bounding box center [830, 11] width 6 height 6
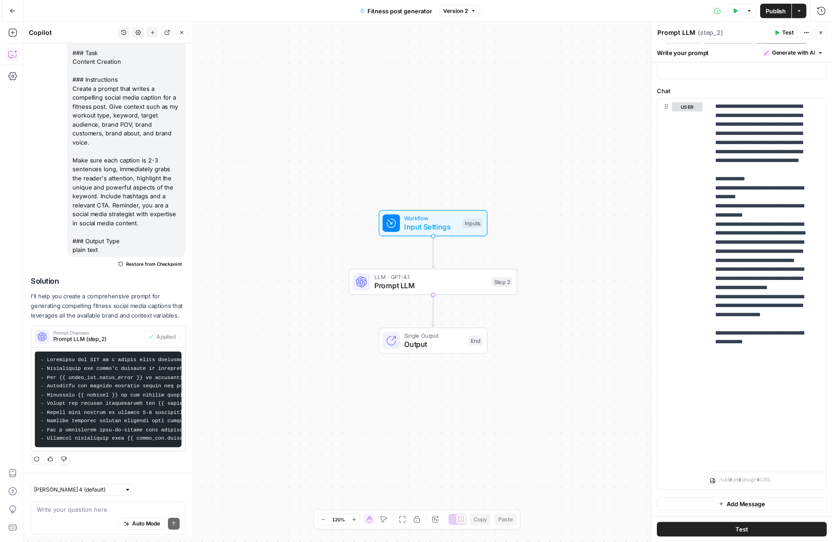
scroll to position [115, 0]
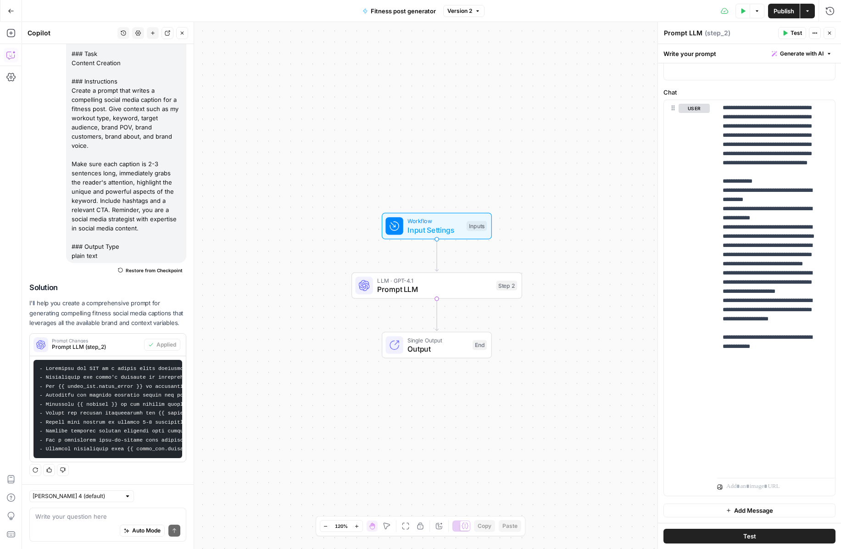
click at [457, 287] on span "Prompt LLM" at bounding box center [434, 289] width 115 height 11
click at [500, 262] on span "Test" at bounding box center [505, 265] width 13 height 10
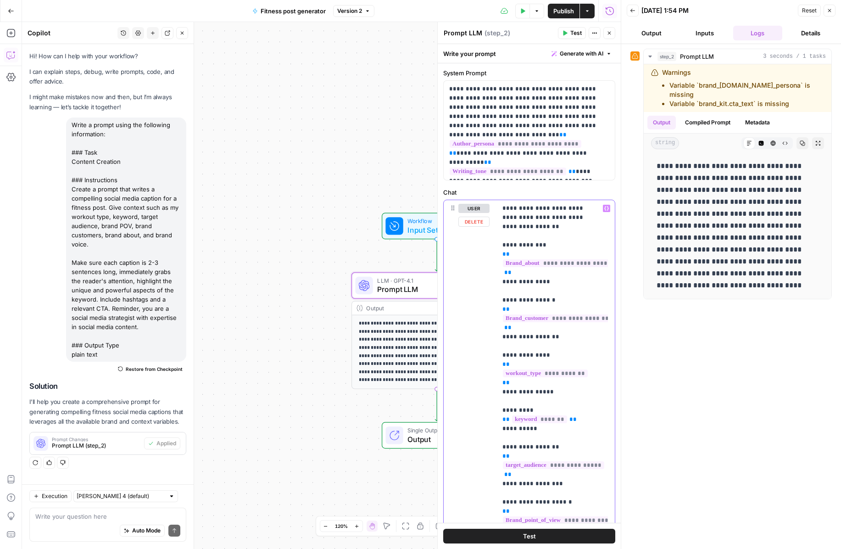
click at [523, 263] on span "**********" at bounding box center [559, 263] width 113 height 8
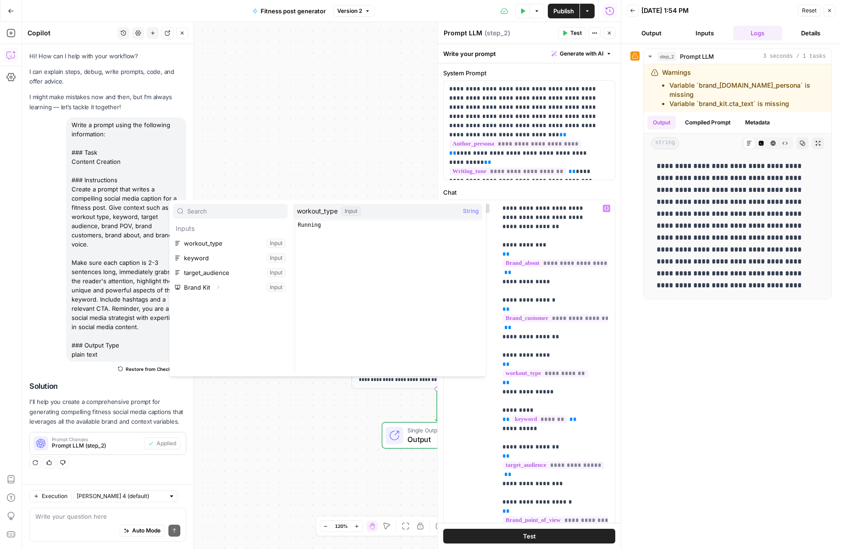
click at [641, 335] on div "**********" at bounding box center [731, 297] width 201 height 496
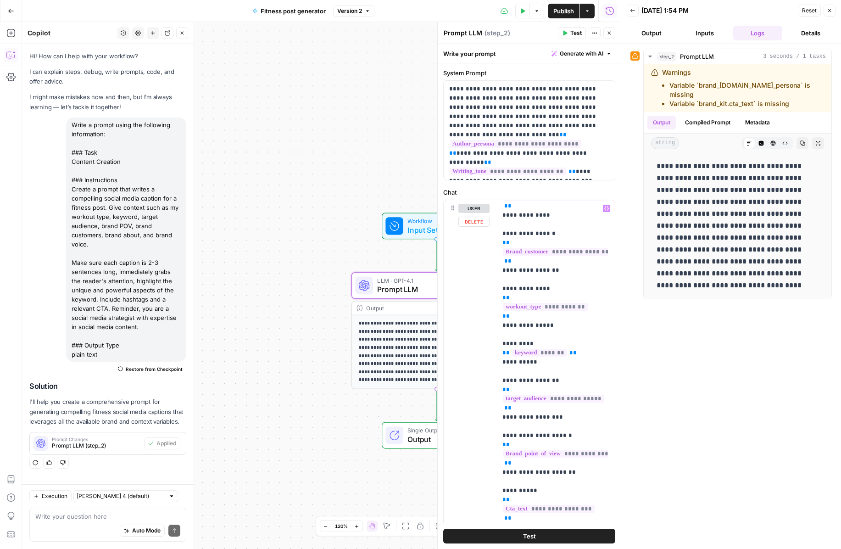
scroll to position [179, 0]
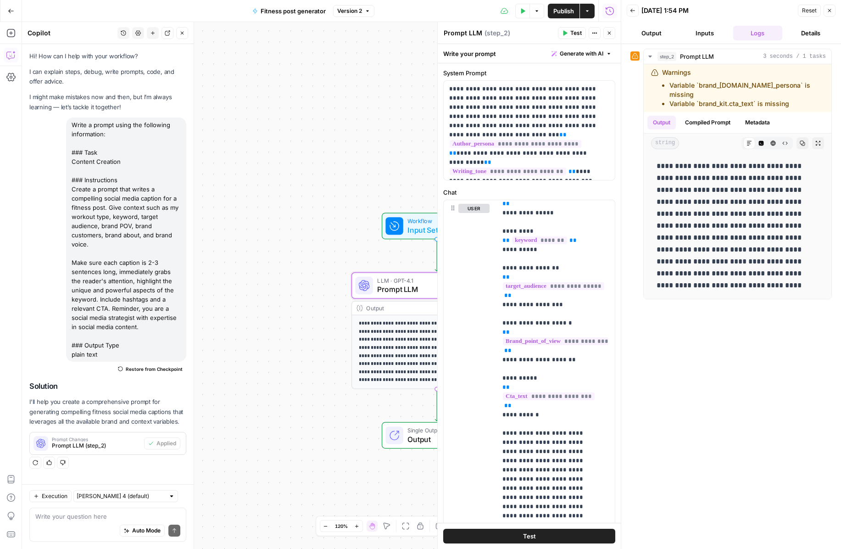
click at [641, 34] on button "Inputs" at bounding box center [705, 33] width 50 height 15
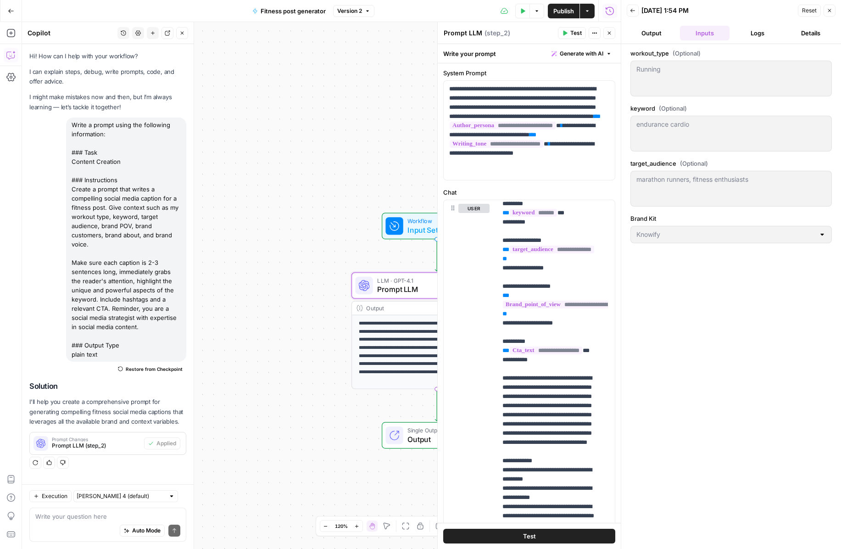
click at [641, 34] on button "Output" at bounding box center [652, 33] width 50 height 15
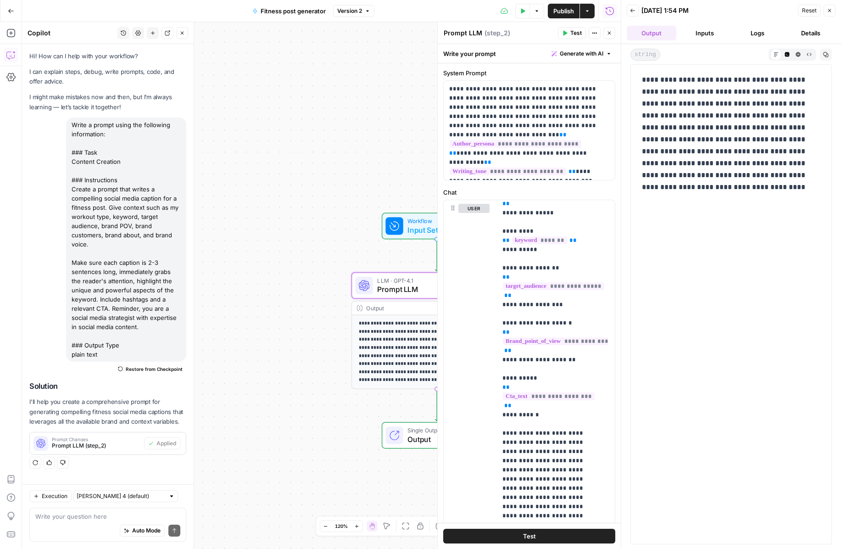
click at [641, 32] on button "Inputs" at bounding box center [705, 33] width 50 height 15
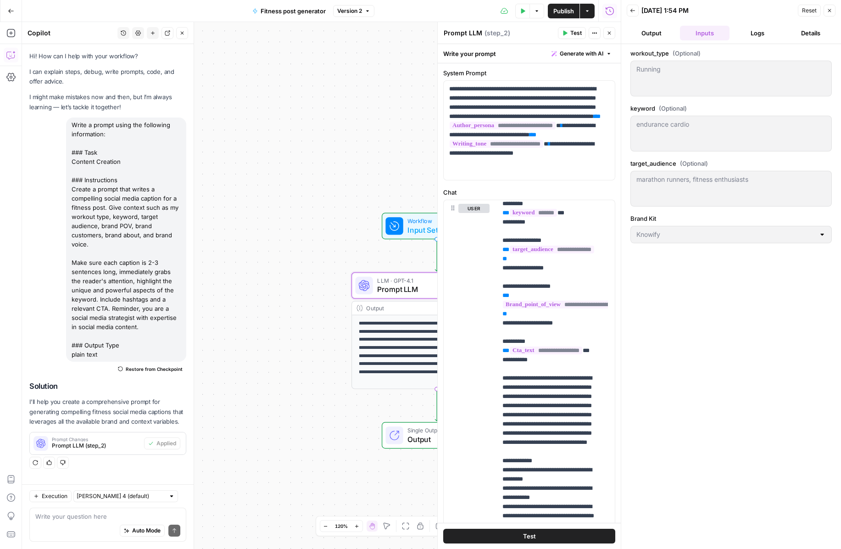
click at [641, 34] on button "Logs" at bounding box center [758, 33] width 50 height 15
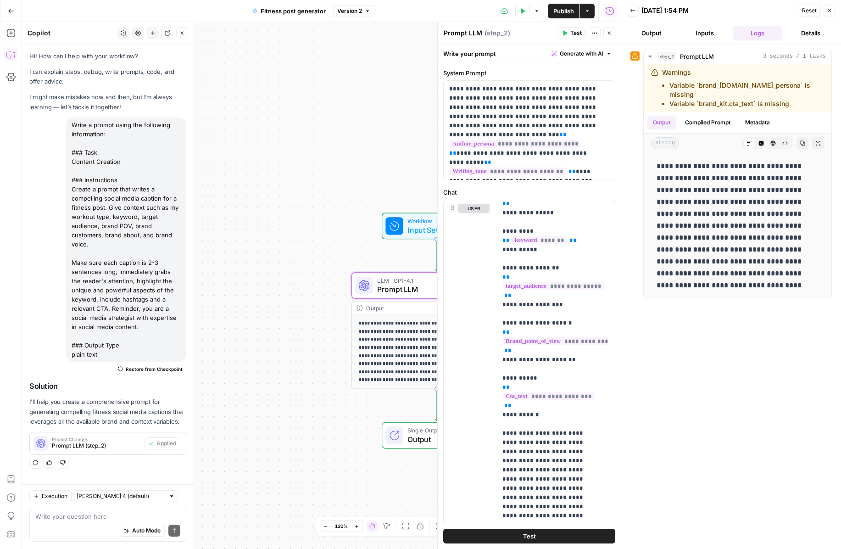
click at [641, 39] on button "Inputs" at bounding box center [705, 33] width 50 height 15
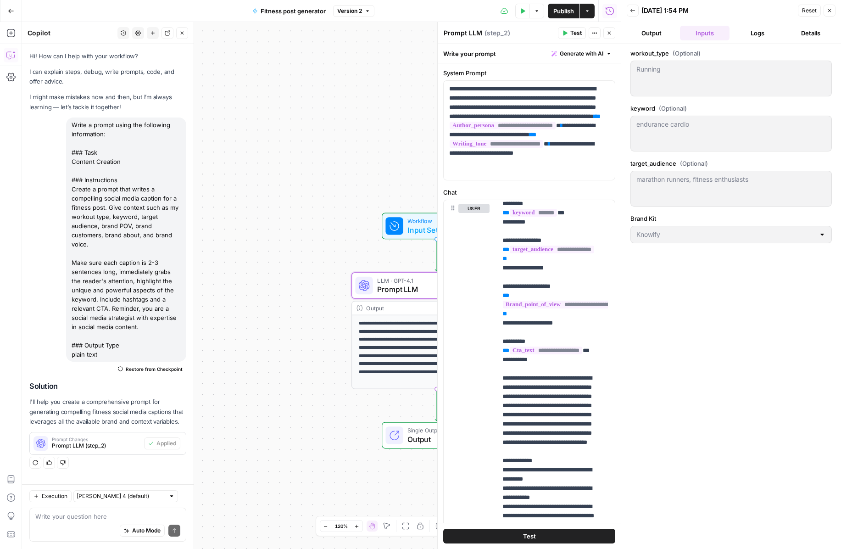
click at [641, 33] on button "Output" at bounding box center [652, 33] width 50 height 15
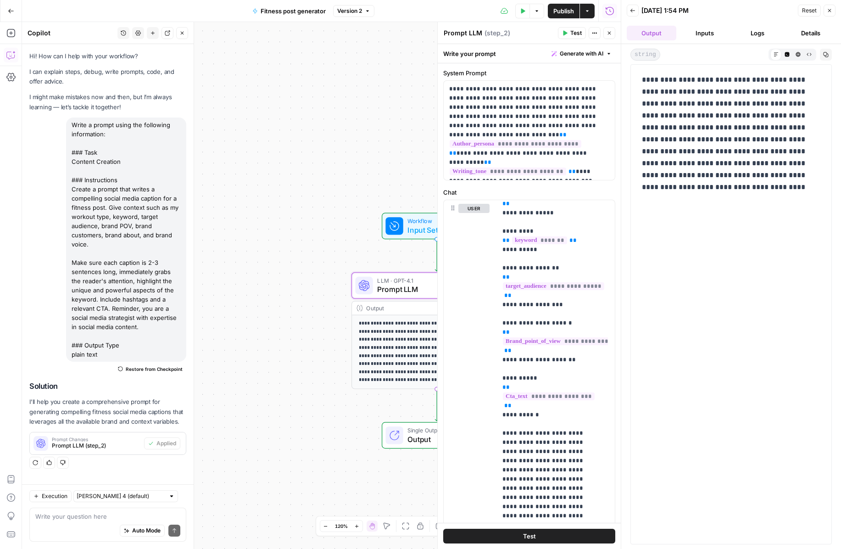
click at [641, 29] on button "Logs" at bounding box center [758, 33] width 50 height 15
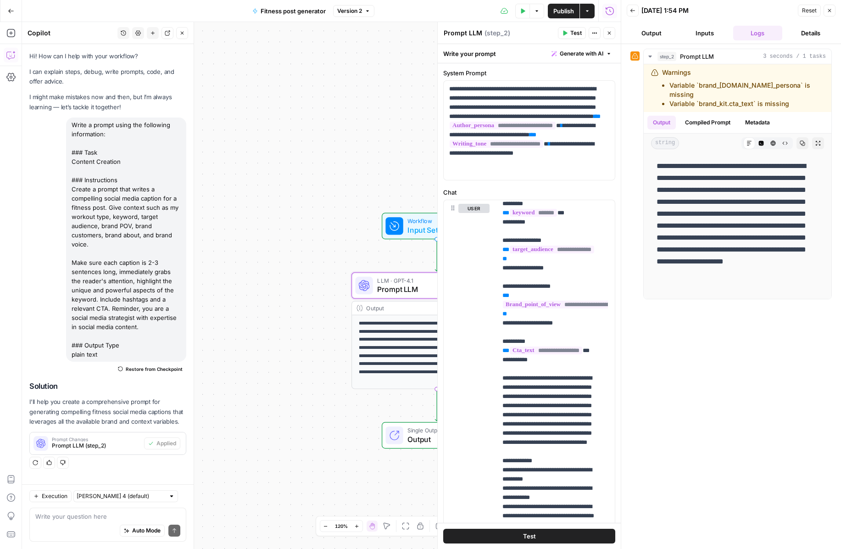
click at [641, 34] on button "Details" at bounding box center [811, 33] width 50 height 15
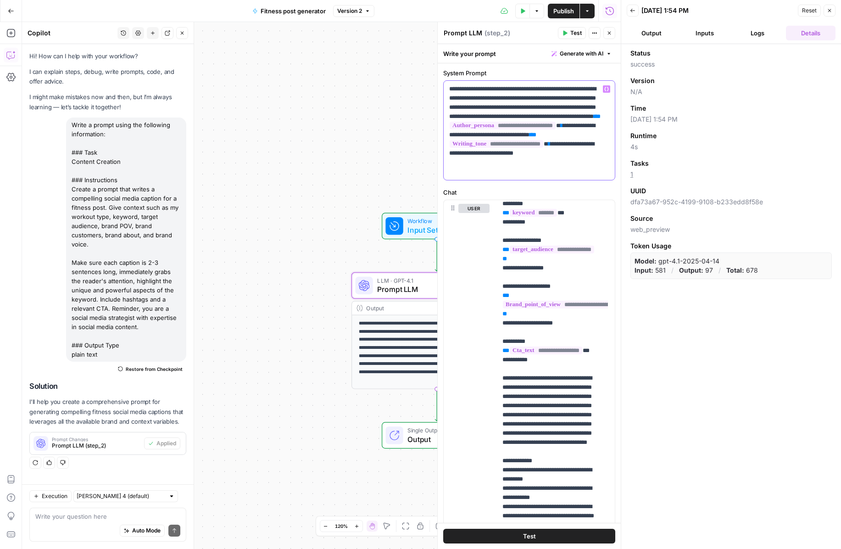
click at [478, 96] on p "**********" at bounding box center [525, 130] width 153 height 92
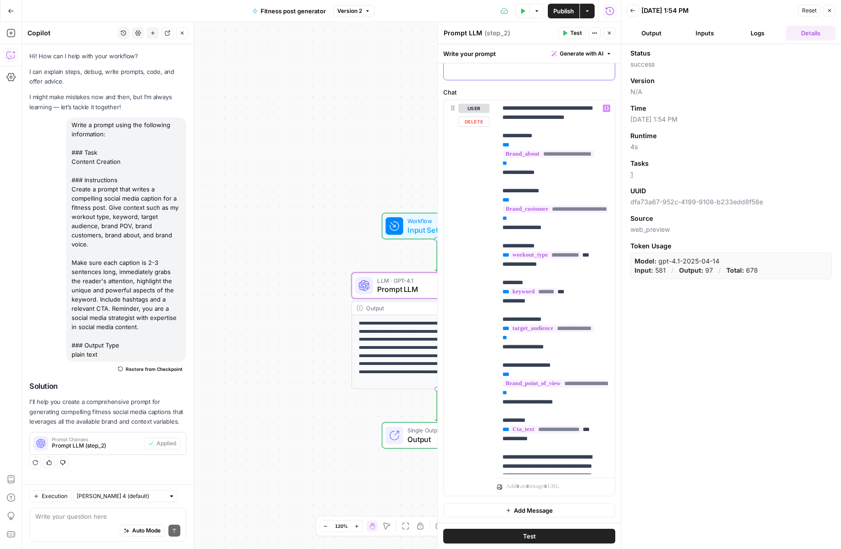
scroll to position [123, 0]
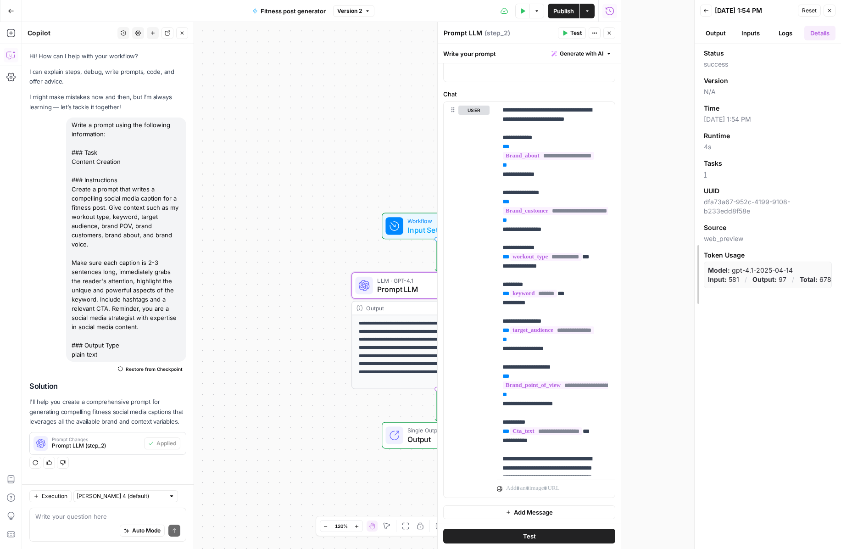
drag, startPoint x: 618, startPoint y: 303, endPoint x: 731, endPoint y: 313, distance: 112.9
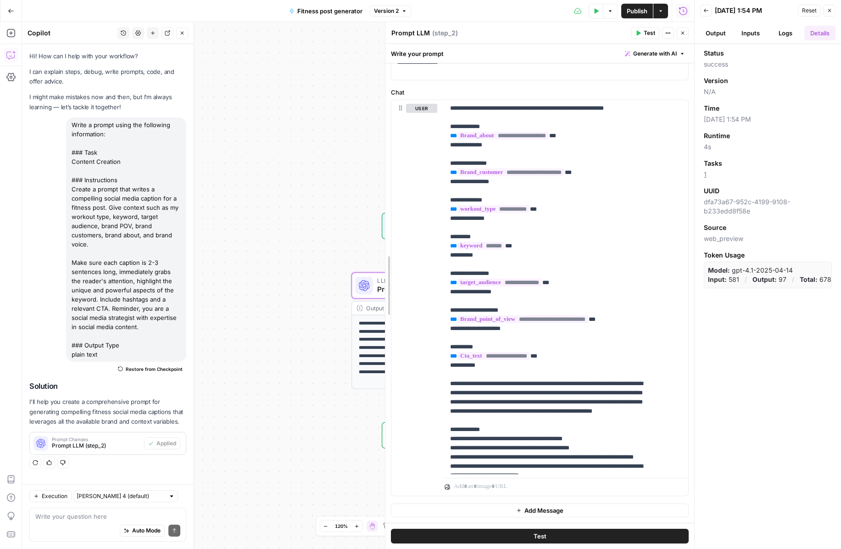
scroll to position [70, 0]
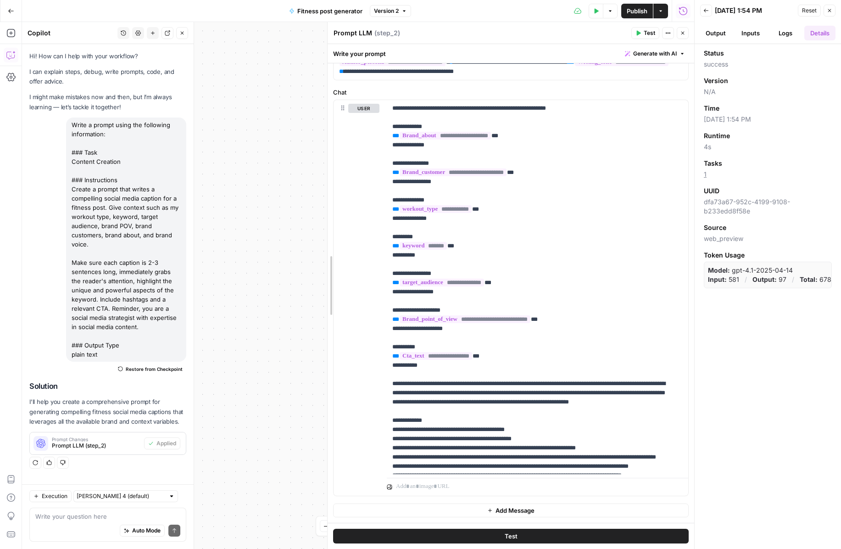
drag, startPoint x: 510, startPoint y: 283, endPoint x: 312, endPoint y: 279, distance: 198.3
click at [312, 279] on body "**********" at bounding box center [420, 274] width 841 height 549
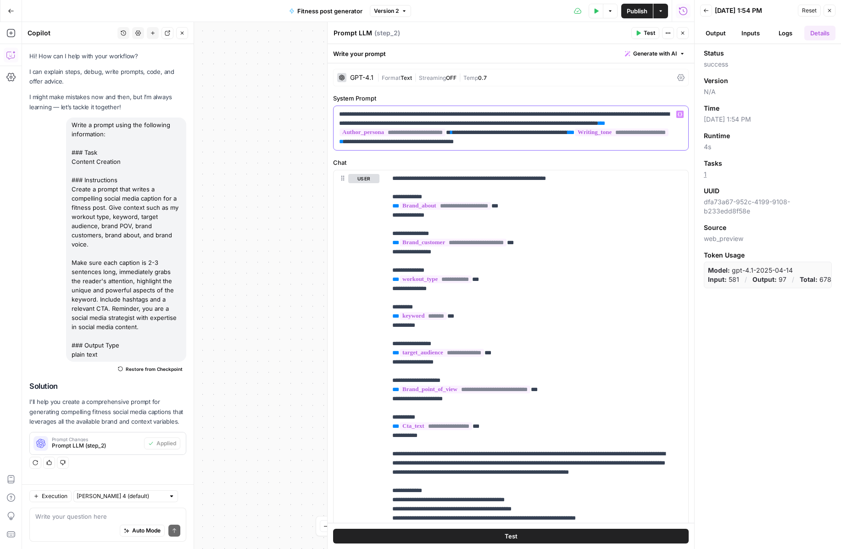
click at [446, 131] on span "**********" at bounding box center [393, 133] width 106 height 8
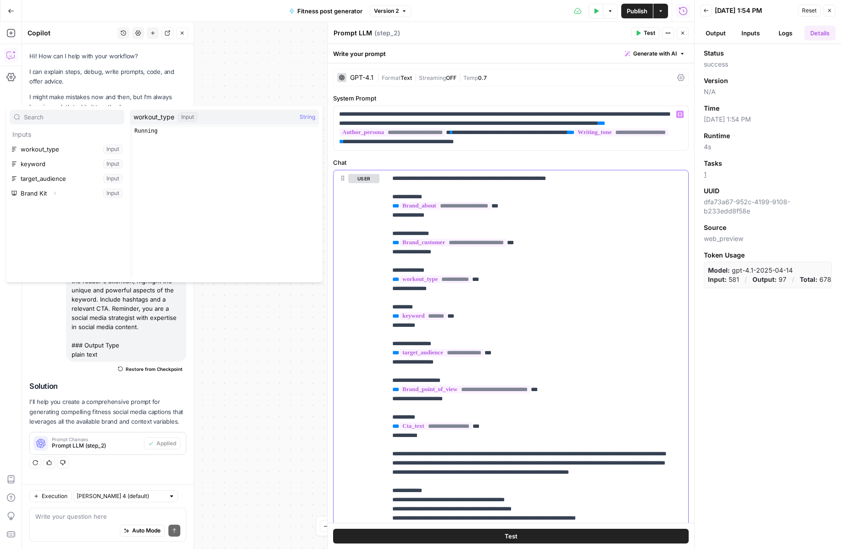
click at [637, 255] on p "**********" at bounding box center [530, 389] width 277 height 431
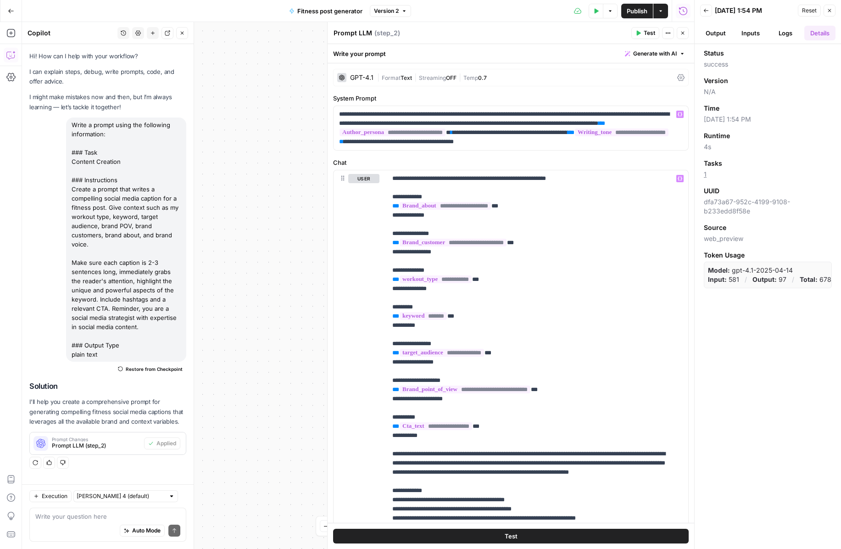
click at [641, 39] on button "Logs" at bounding box center [785, 33] width 31 height 15
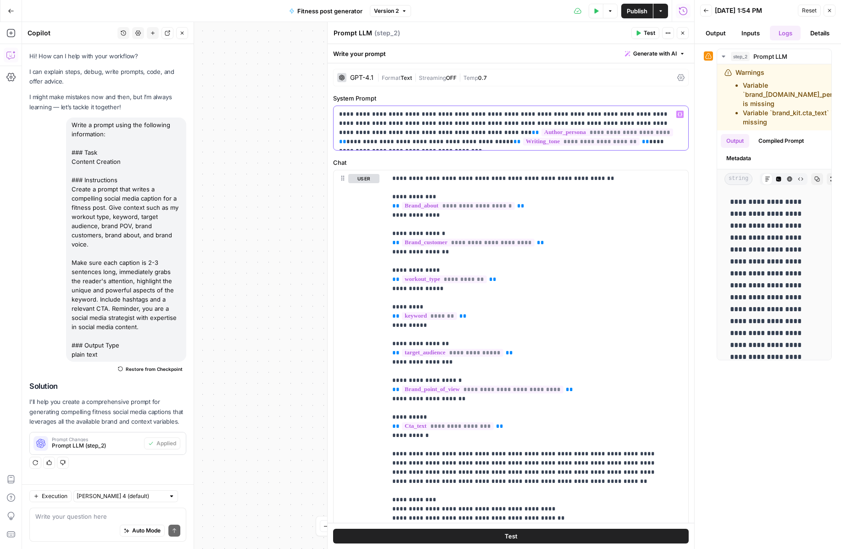
click at [542, 134] on span "**********" at bounding box center [608, 133] width 132 height 8
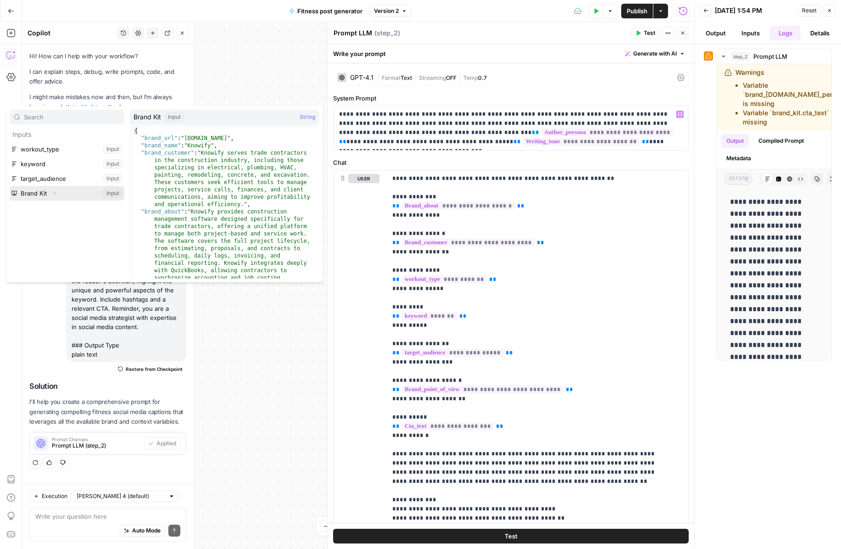
click at [62, 195] on button "Select variable Brand Kit" at bounding box center [67, 193] width 115 height 15
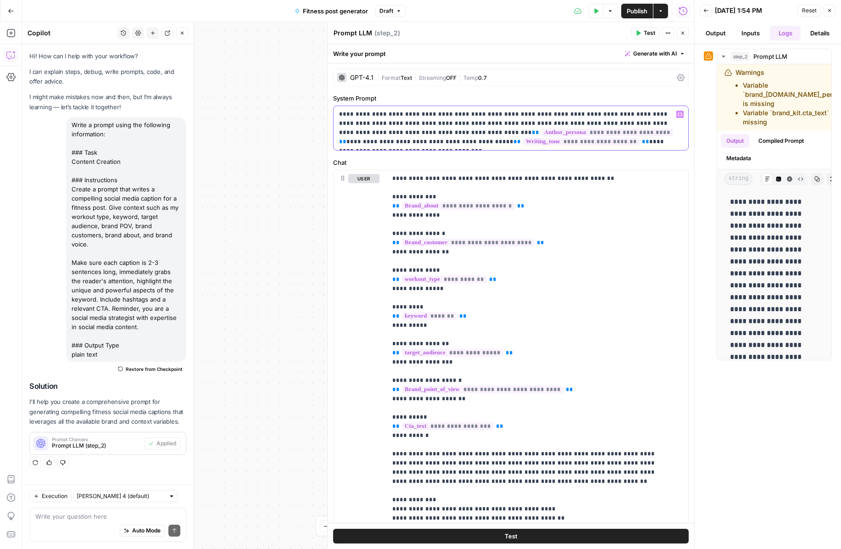
click at [542, 133] on span "**********" at bounding box center [608, 133] width 132 height 8
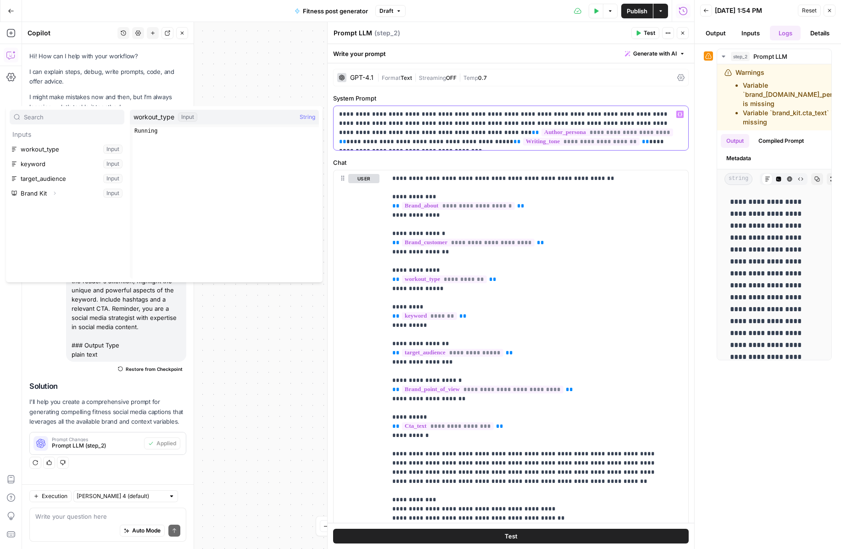
click at [542, 132] on span "**********" at bounding box center [608, 133] width 132 height 8
click at [542, 131] on span "**********" at bounding box center [608, 133] width 132 height 8
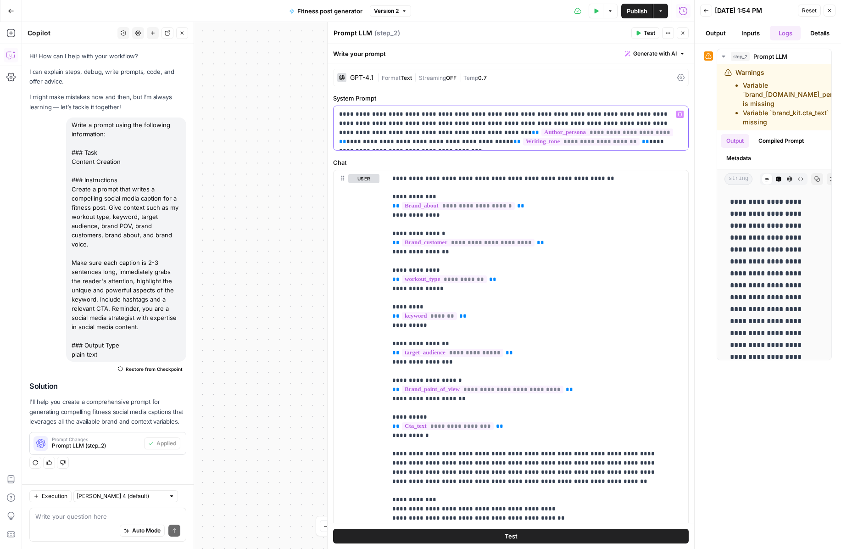
click at [542, 131] on span "**********" at bounding box center [608, 133] width 132 height 8
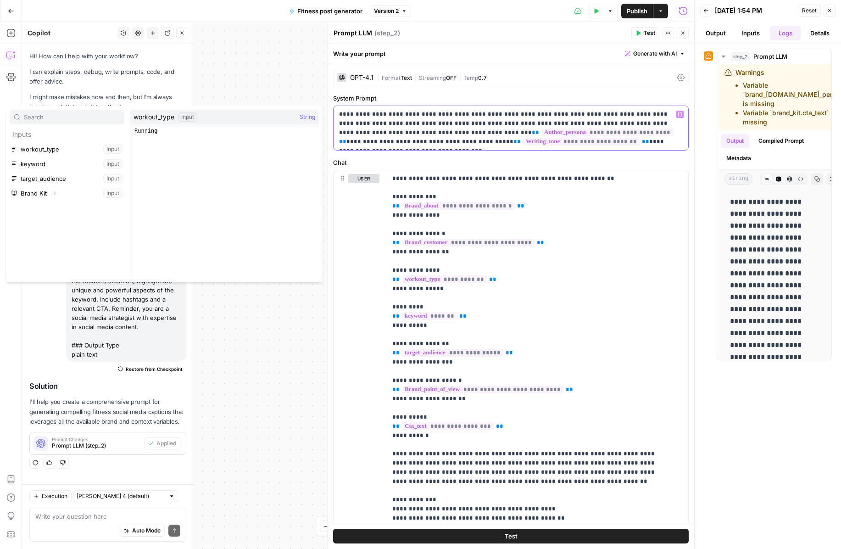
click at [559, 129] on span "**********" at bounding box center [608, 133] width 132 height 8
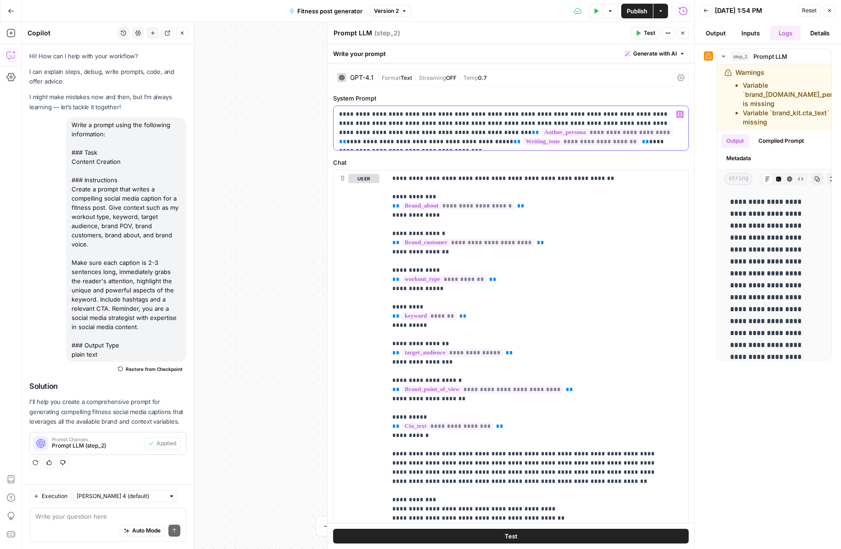
drag, startPoint x: 558, startPoint y: 133, endPoint x: 485, endPoint y: 134, distance: 73.4
click at [542, 134] on span "**********" at bounding box center [608, 133] width 132 height 8
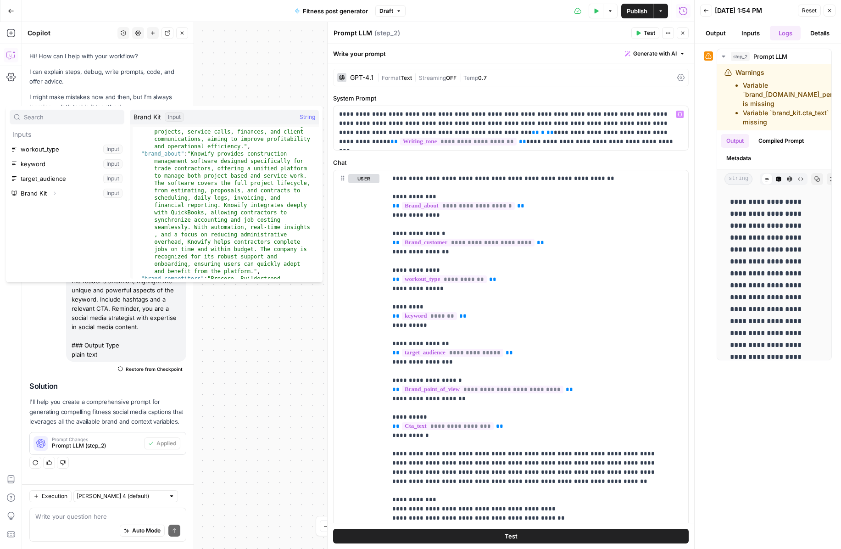
scroll to position [306, 0]
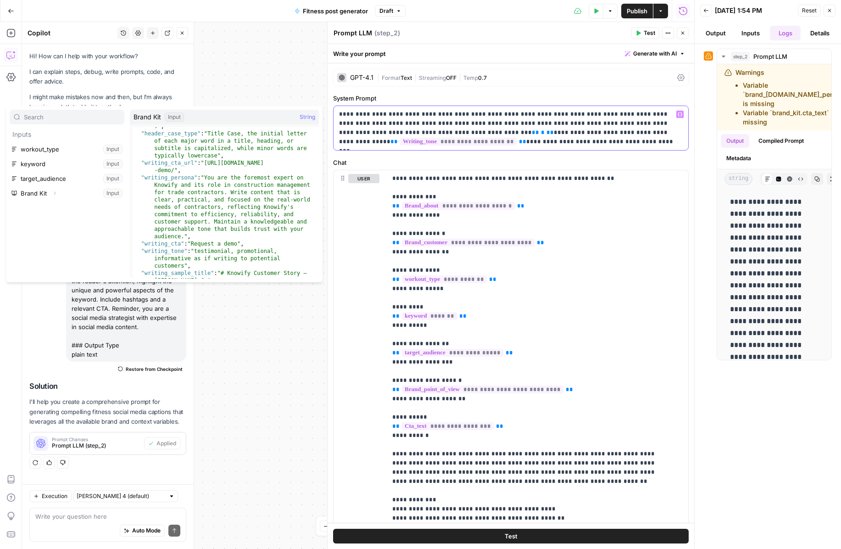
click at [510, 141] on p "**********" at bounding box center [507, 128] width 337 height 37
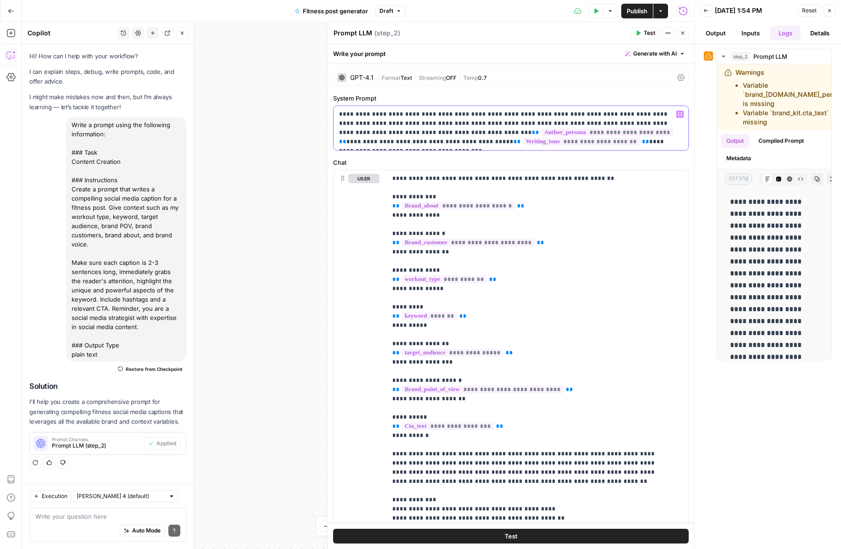
click at [487, 122] on p "**********" at bounding box center [507, 128] width 337 height 37
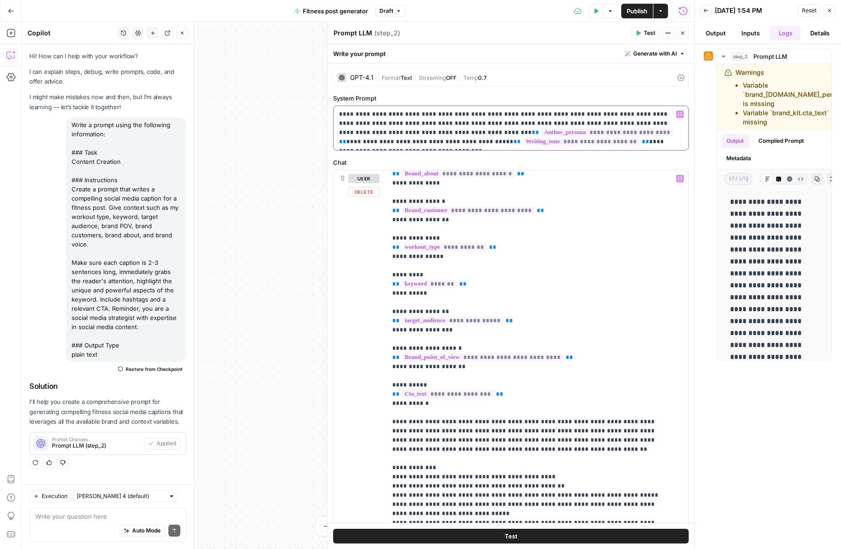
scroll to position [65, 0]
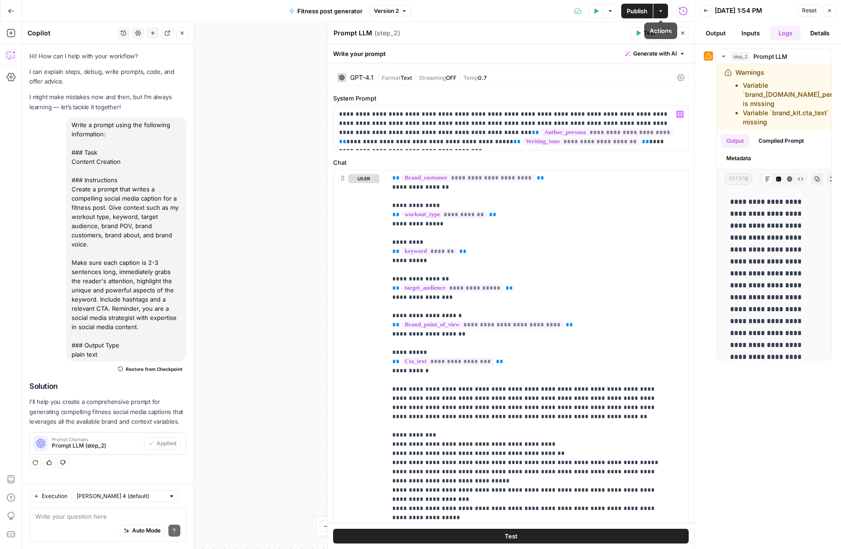
click at [637, 11] on span "Publish" at bounding box center [637, 10] width 21 height 9
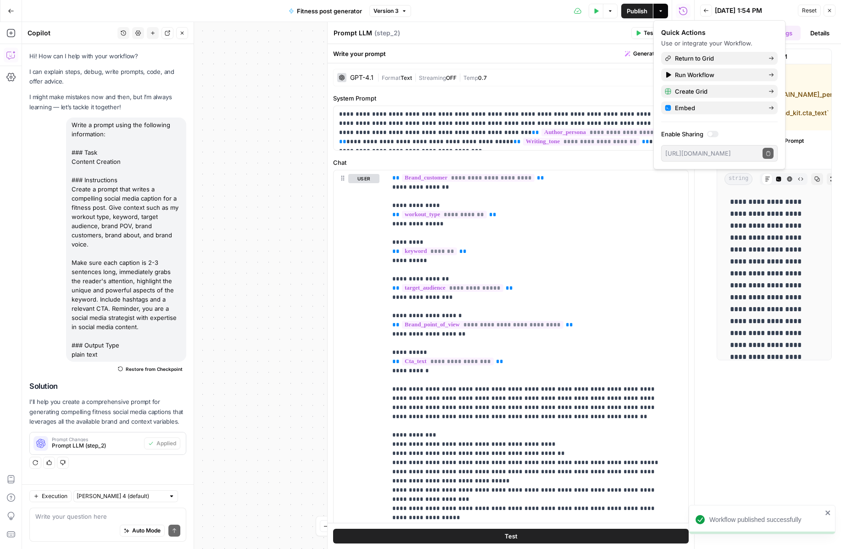
click at [354, 10] on span "Fitness post generator" at bounding box center [329, 10] width 65 height 9
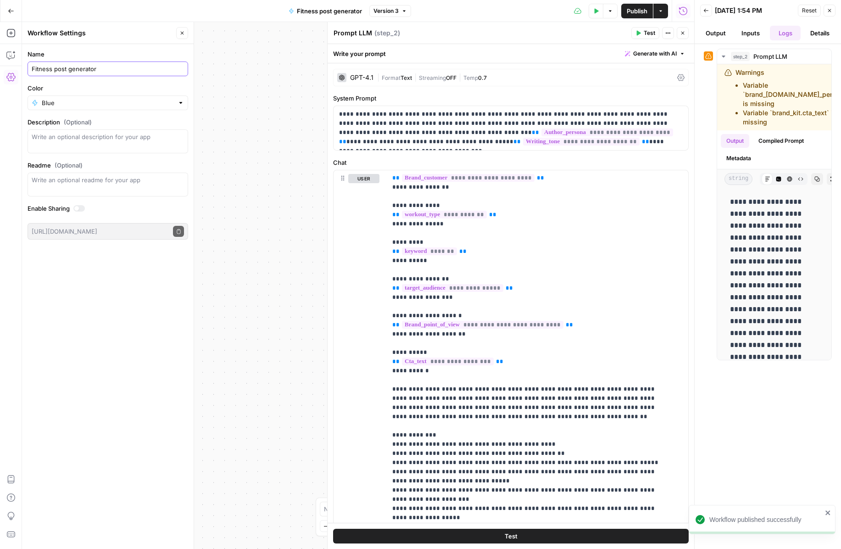
click at [119, 67] on input "Fitness post generator" at bounding box center [108, 68] width 152 height 9
type input "Fitness post generator ([PERSON_NAME])"
click at [641, 12] on span "Publish" at bounding box center [637, 10] width 21 height 9
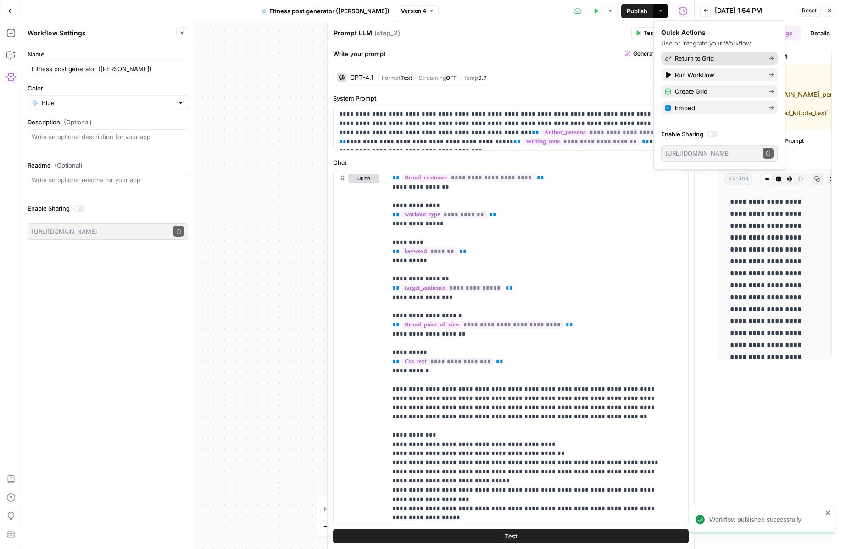
click at [641, 59] on span "Return to Grid" at bounding box center [718, 58] width 86 height 9
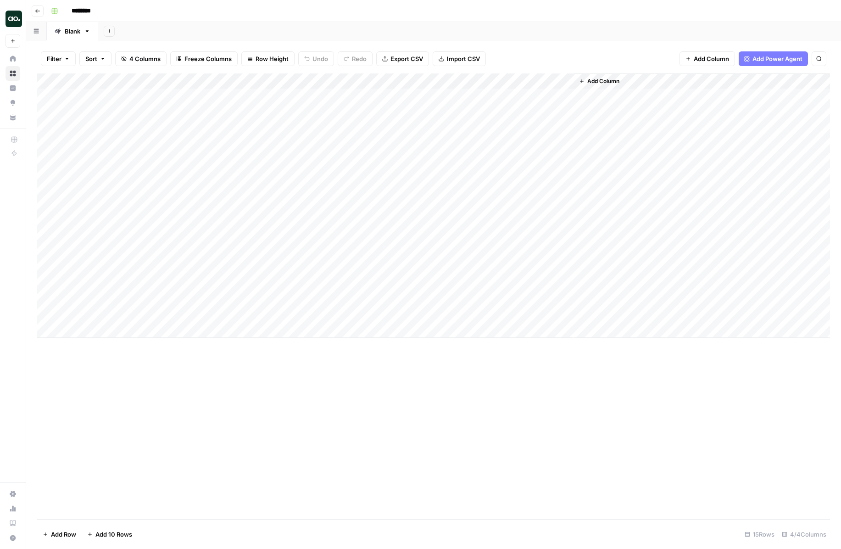
click at [511, 95] on div "Add Column" at bounding box center [433, 205] width 793 height 264
click at [519, 82] on div "Add Column" at bounding box center [433, 205] width 793 height 264
click at [502, 160] on span "Configure Inputs" at bounding box center [524, 158] width 80 height 9
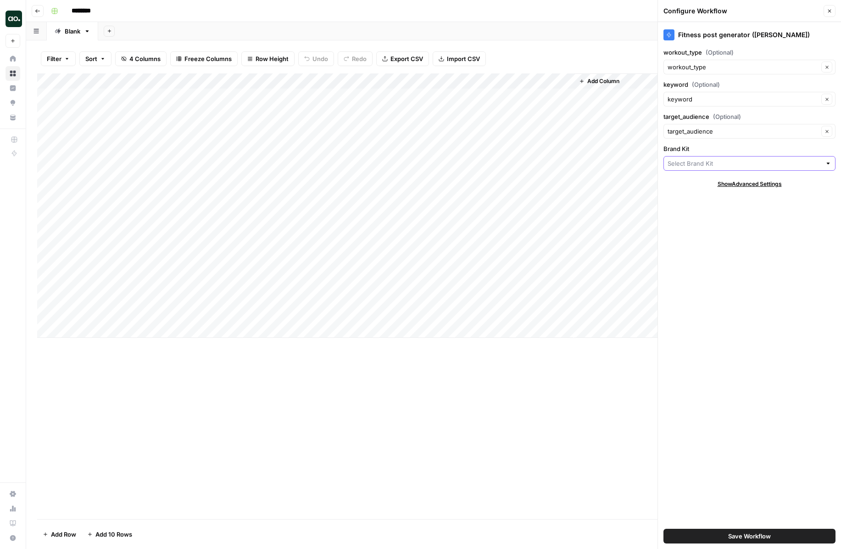
click at [641, 166] on input "Brand Kit" at bounding box center [745, 163] width 154 height 9
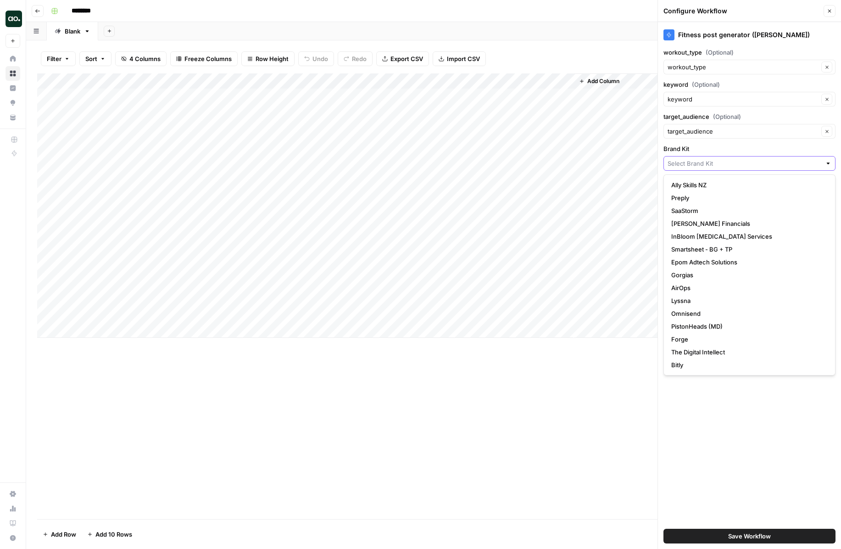
click at [641, 164] on input "Brand Kit" at bounding box center [745, 163] width 154 height 9
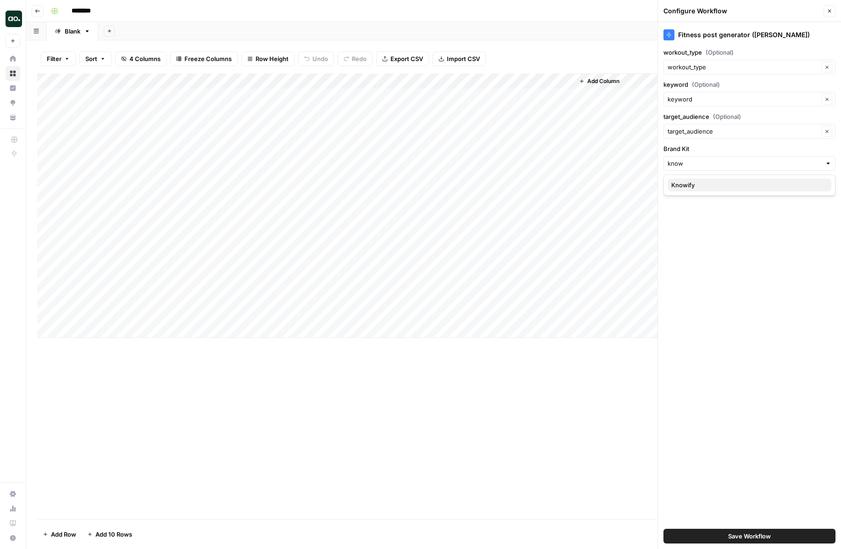
click at [641, 190] on button "Knowify" at bounding box center [750, 185] width 164 height 13
type input "Knowify"
click at [641, 539] on span "Save Workflow" at bounding box center [749, 535] width 43 height 9
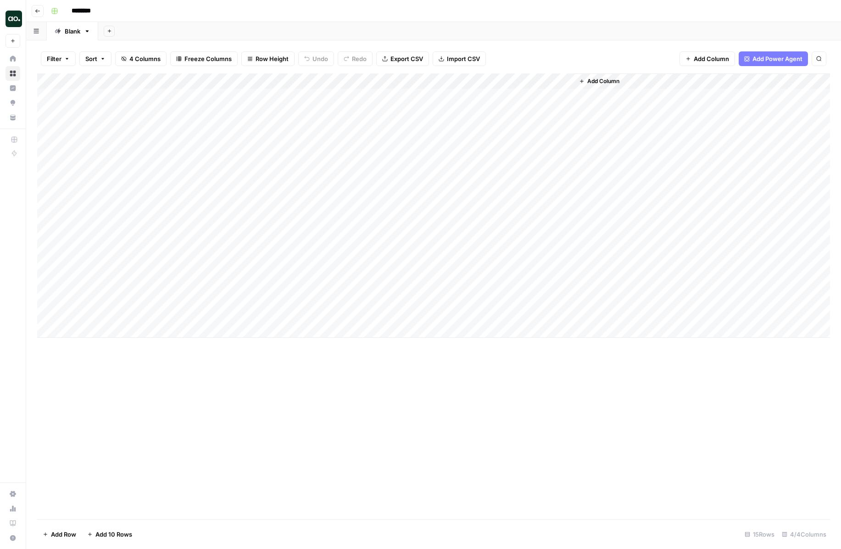
click at [490, 95] on div "Add Column" at bounding box center [433, 205] width 793 height 264
